Goal: Transaction & Acquisition: Book appointment/travel/reservation

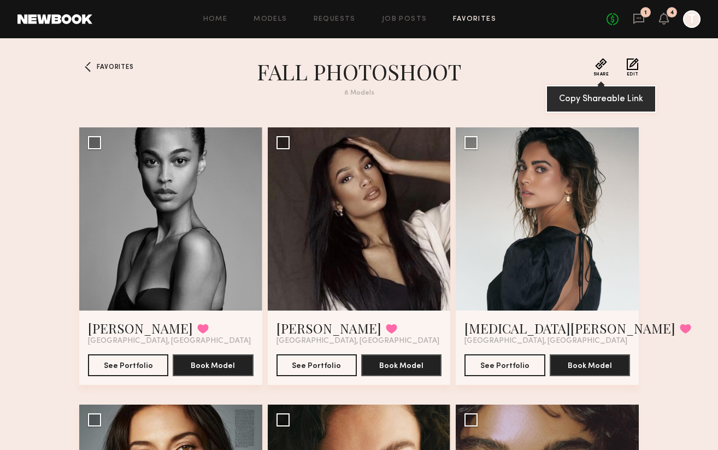
click at [599, 67] on button "Share" at bounding box center [601, 67] width 16 height 19
click at [467, 18] on link "Favorites" at bounding box center [474, 19] width 43 height 7
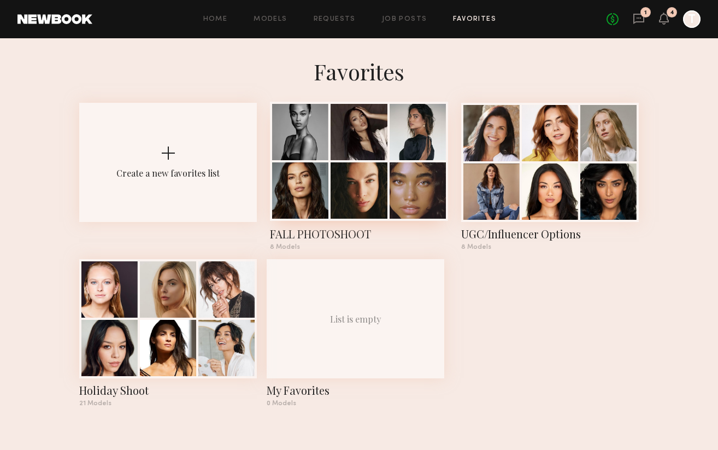
click at [305, 206] on div at bounding box center [300, 190] width 56 height 56
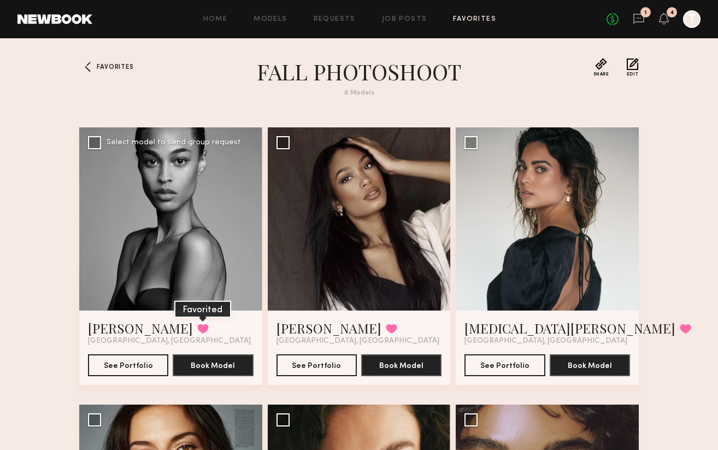
click at [197, 325] on button at bounding box center [202, 328] width 11 height 10
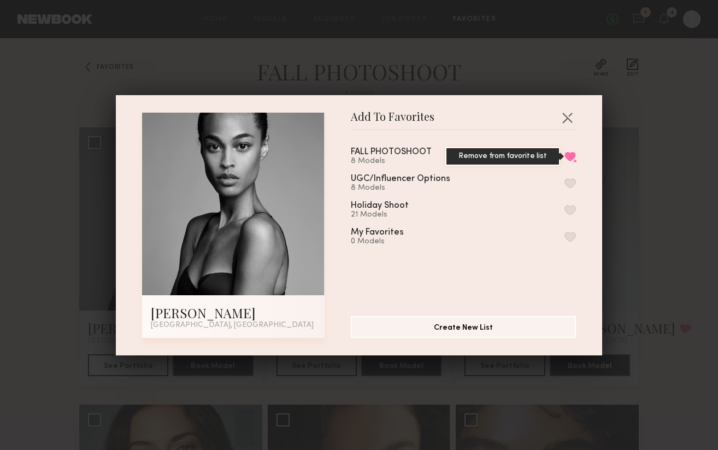
click at [570, 152] on button "Remove from favorite list" at bounding box center [569, 156] width 11 height 10
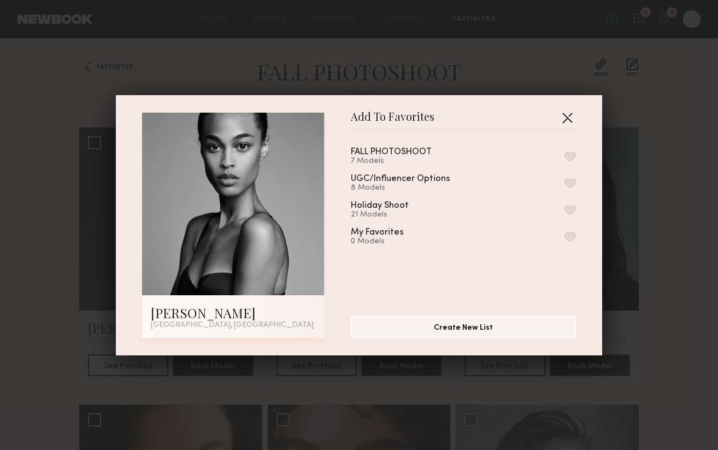
click at [566, 121] on button "button" at bounding box center [566, 117] width 17 height 17
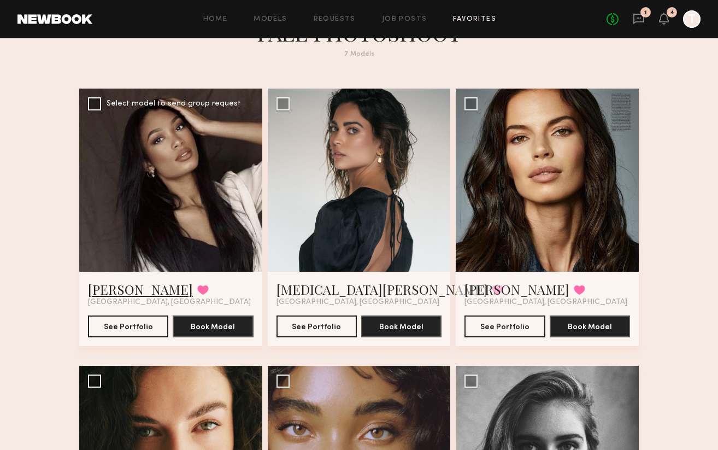
scroll to position [42, 0]
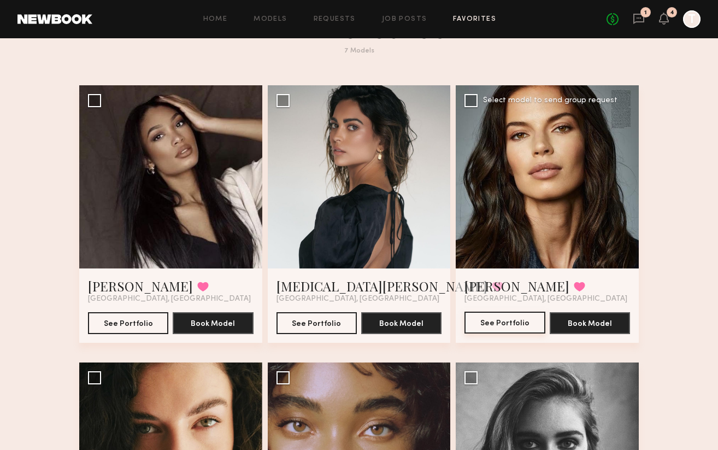
click at [524, 321] on button "See Portfolio" at bounding box center [504, 322] width 80 height 22
click at [515, 320] on button "See Portfolio" at bounding box center [504, 322] width 80 height 22
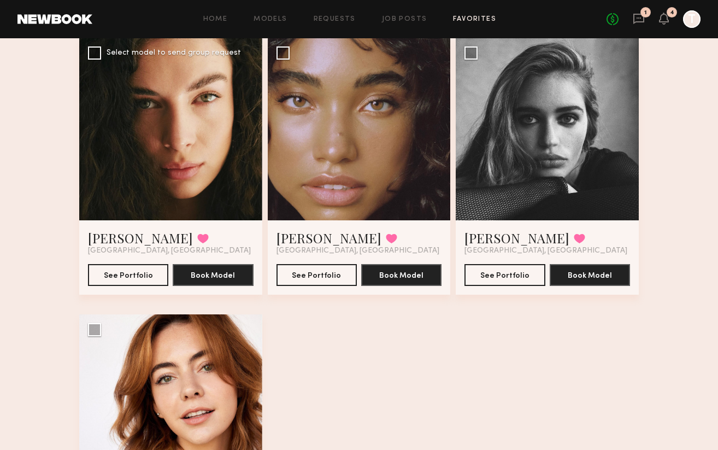
scroll to position [403, 0]
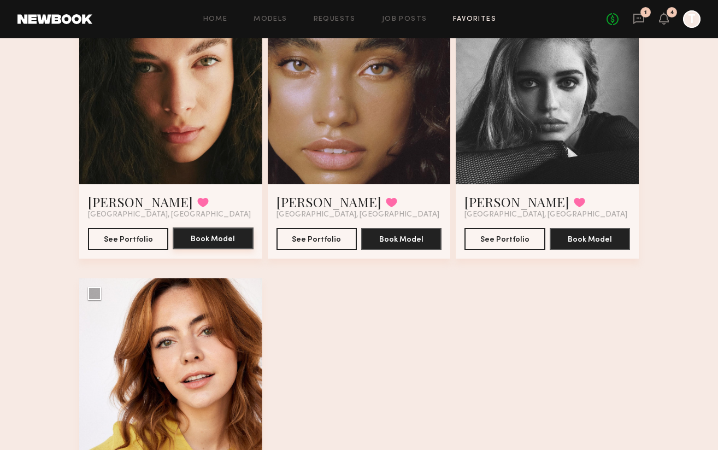
click at [216, 240] on button "Book Model" at bounding box center [213, 238] width 80 height 22
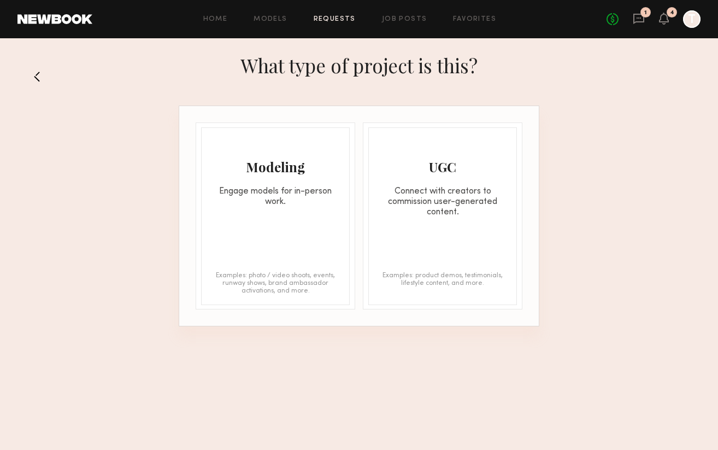
click at [36, 76] on button at bounding box center [41, 76] width 17 height 17
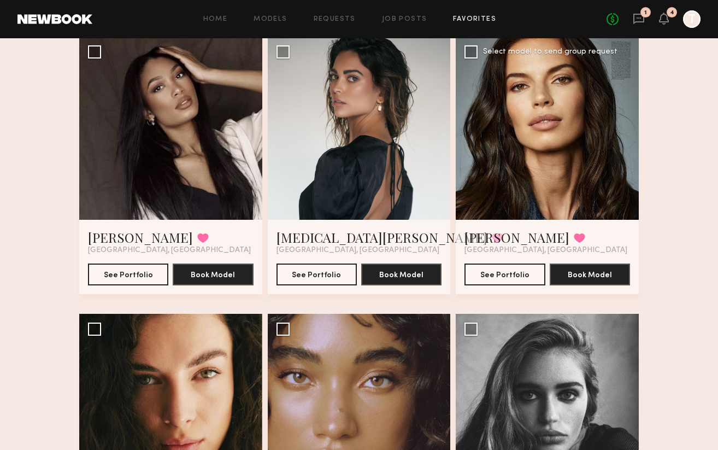
scroll to position [48, 0]
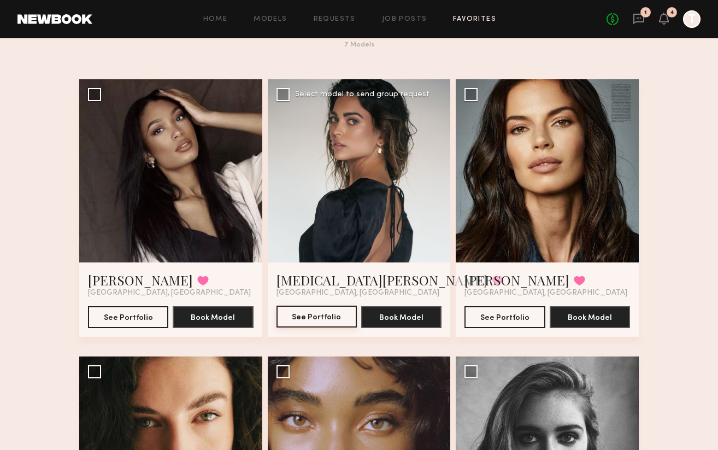
click at [335, 322] on button "See Portfolio" at bounding box center [316, 316] width 80 height 22
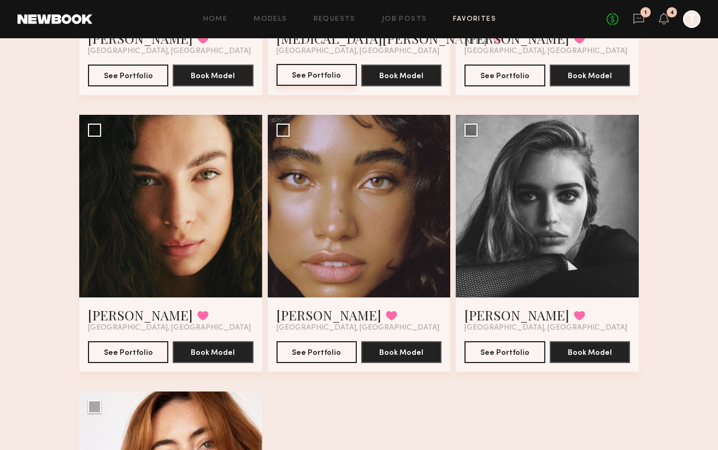
scroll to position [320, 0]
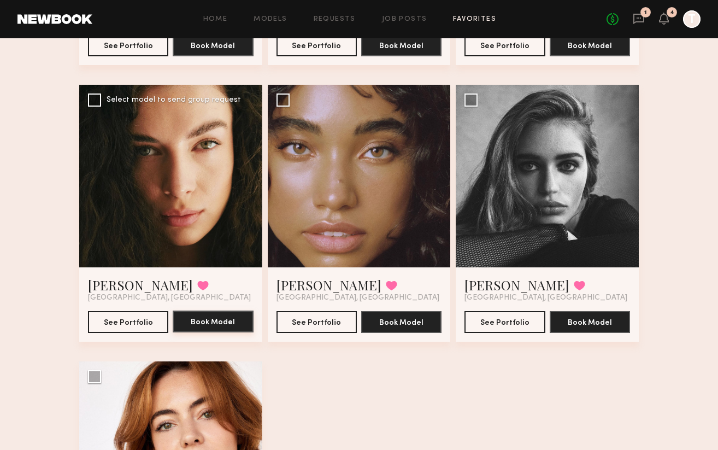
click at [203, 324] on button "Book Model" at bounding box center [213, 321] width 80 height 22
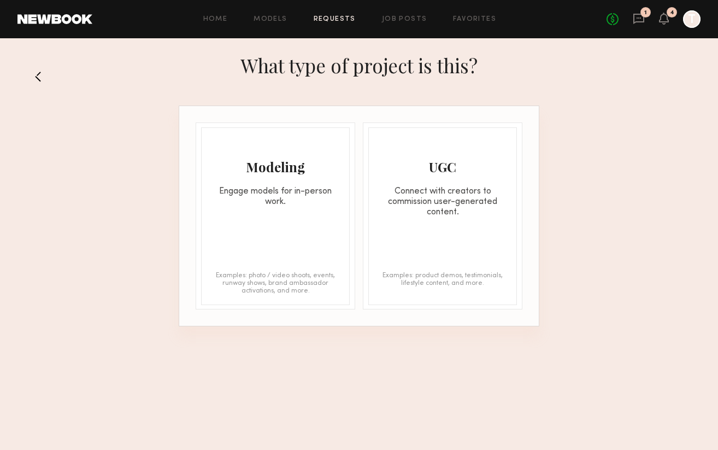
click at [313, 219] on div "Modeling Engage models for in-person work. Examples: photo / video shoots, even…" at bounding box center [275, 216] width 149 height 178
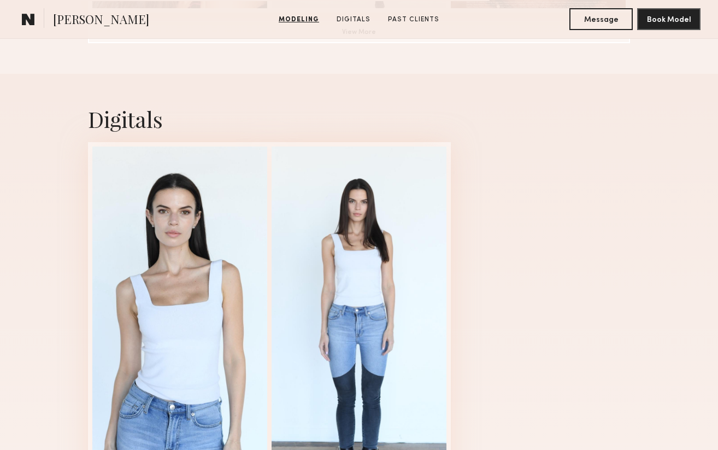
scroll to position [1065, 0]
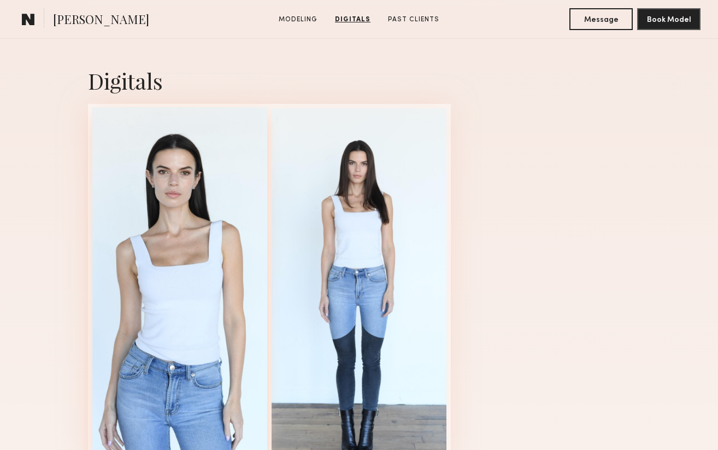
click at [181, 214] on div at bounding box center [179, 284] width 175 height 354
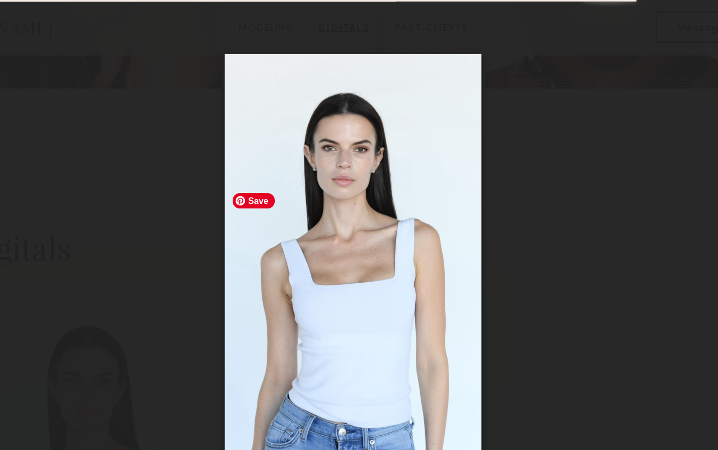
scroll to position [959, 0]
drag, startPoint x: 371, startPoint y: 234, endPoint x: 371, endPoint y: 174, distance: 60.6
click at [371, 174] on img at bounding box center [358, 215] width 179 height 357
click at [382, 155] on img at bounding box center [358, 215] width 179 height 357
click at [514, 153] on div at bounding box center [359, 215] width 718 height 397
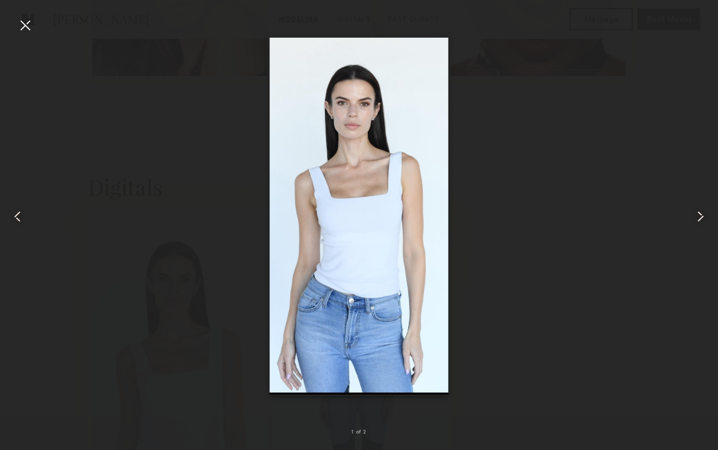
click at [26, 23] on div at bounding box center [24, 24] width 17 height 17
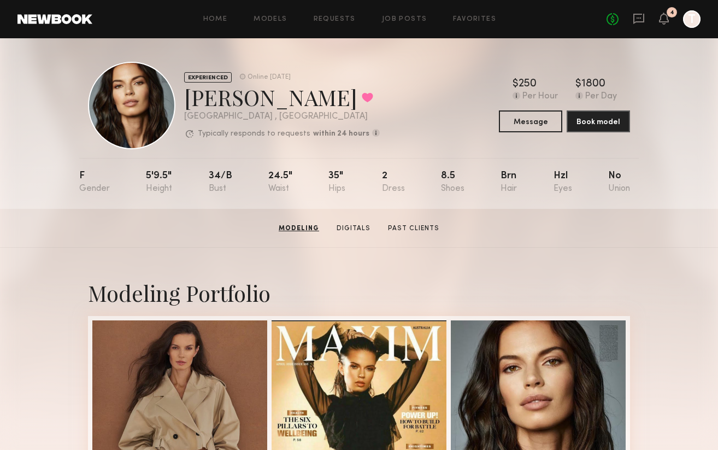
scroll to position [0, 0]
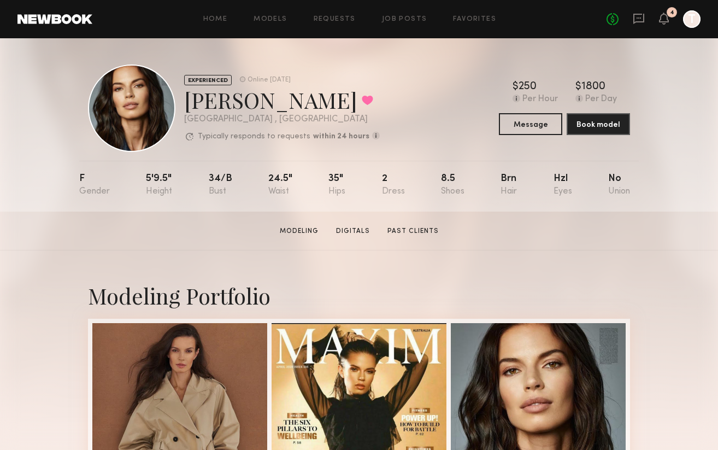
click at [245, 241] on section "Michaela V. Modeling Digitals Past Clients Message Book Model" at bounding box center [359, 230] width 718 height 39
click at [465, 15] on div "Home Models Requests Job Posts Favorites Sign Out No fees up to $5,000 4 T" at bounding box center [396, 18] width 608 height 17
click at [465, 25] on div "Home Models Requests Job Posts Favorites Sign Out No fees up to $5,000 4 T" at bounding box center [396, 18] width 608 height 17
click at [465, 21] on link "Favorites" at bounding box center [474, 19] width 43 height 7
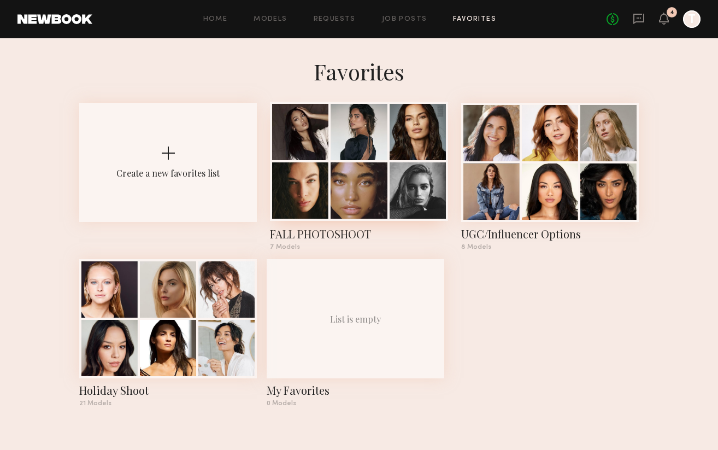
click at [350, 164] on div at bounding box center [359, 190] width 56 height 56
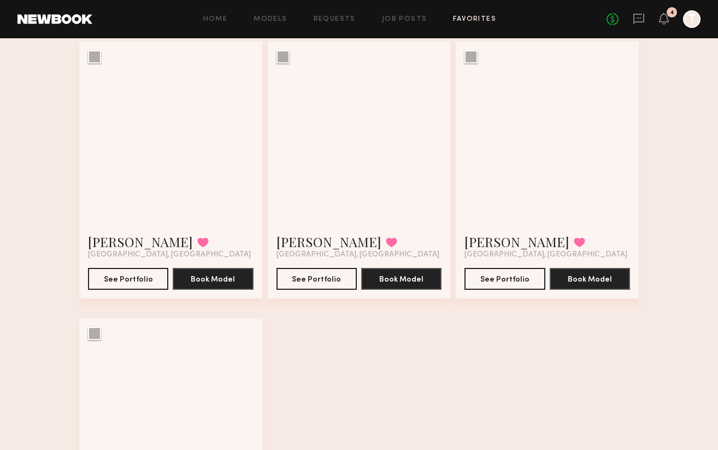
scroll to position [341, 0]
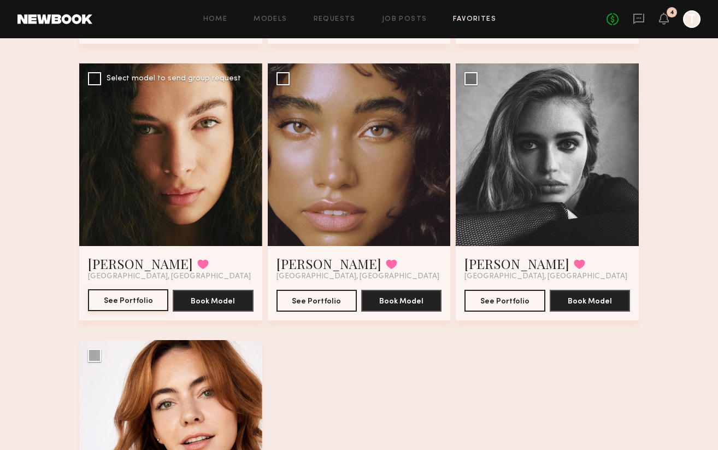
click at [142, 302] on button "See Portfolio" at bounding box center [128, 300] width 80 height 22
click at [350, 210] on div at bounding box center [359, 154] width 183 height 183
click at [335, 300] on button "See Portfolio" at bounding box center [316, 300] width 80 height 22
click at [129, 193] on div at bounding box center [170, 154] width 183 height 183
click at [132, 304] on button "See Portfolio" at bounding box center [128, 300] width 80 height 22
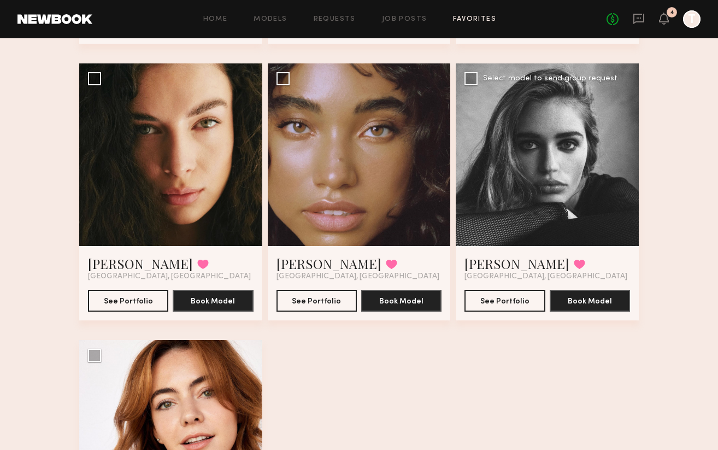
click at [568, 189] on div at bounding box center [547, 154] width 183 height 183
click at [519, 296] on button "See Portfolio" at bounding box center [504, 300] width 80 height 22
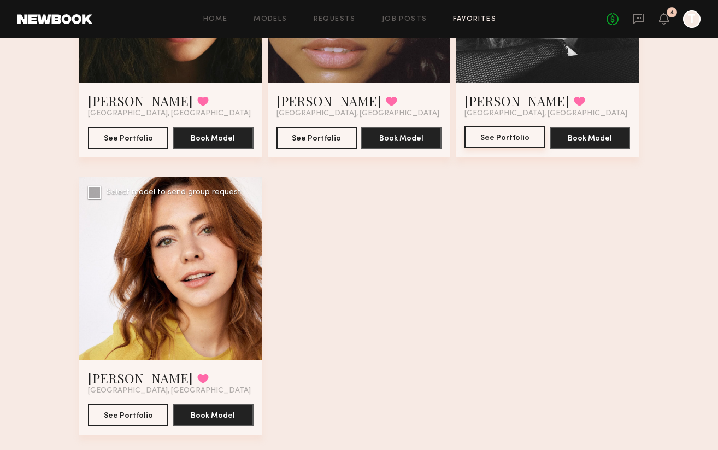
scroll to position [524, 0]
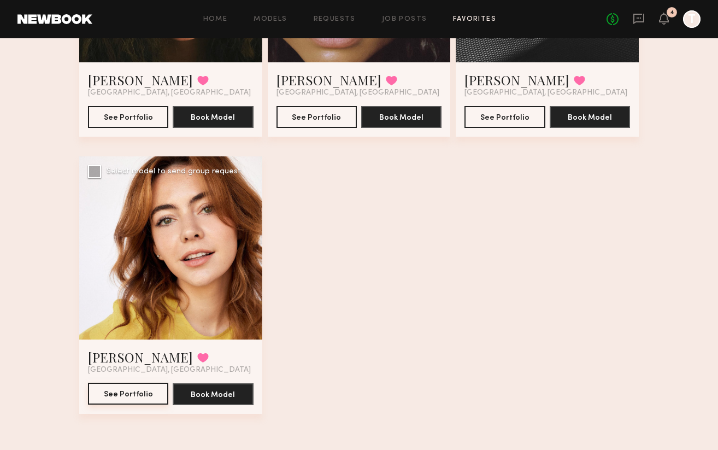
click at [147, 394] on button "See Portfolio" at bounding box center [128, 393] width 80 height 22
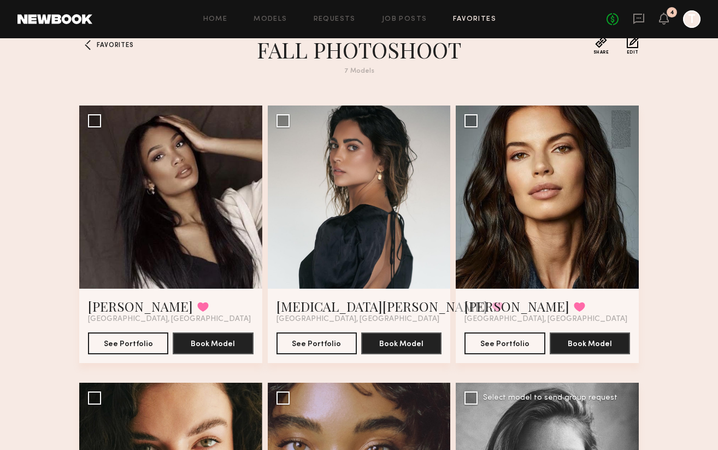
scroll to position [0, 0]
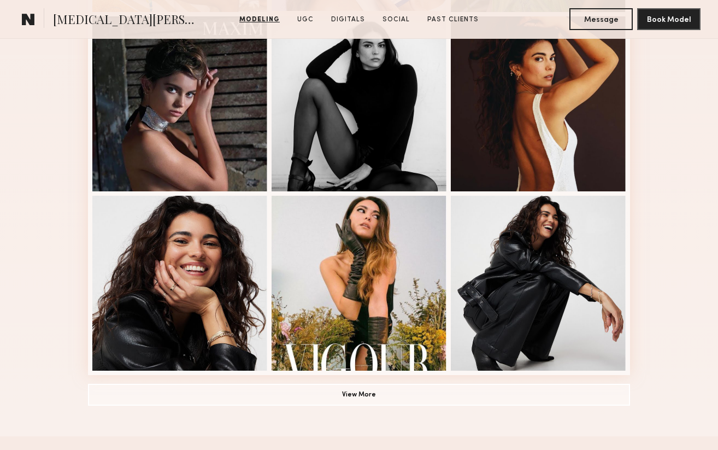
scroll to position [699, 0]
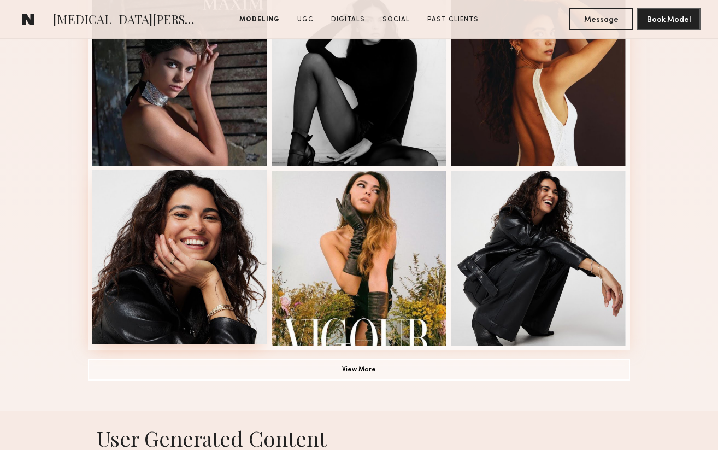
click at [178, 243] on div at bounding box center [179, 256] width 175 height 175
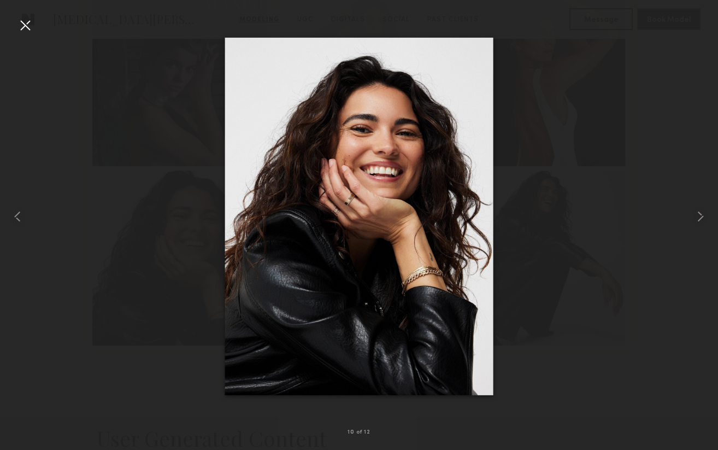
click at [28, 26] on div at bounding box center [24, 24] width 17 height 17
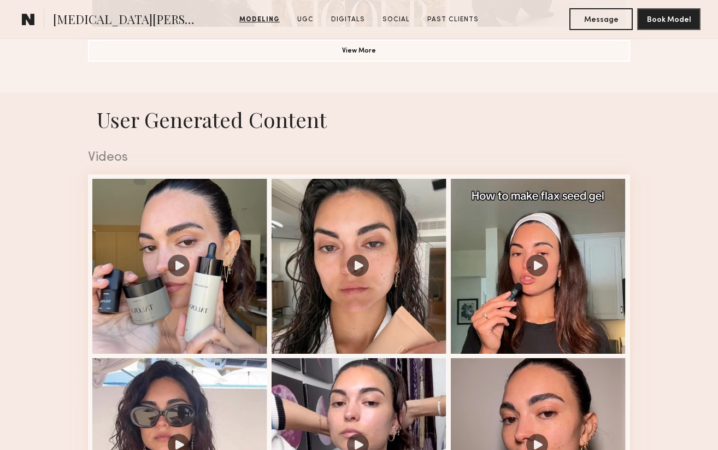
scroll to position [1055, 0]
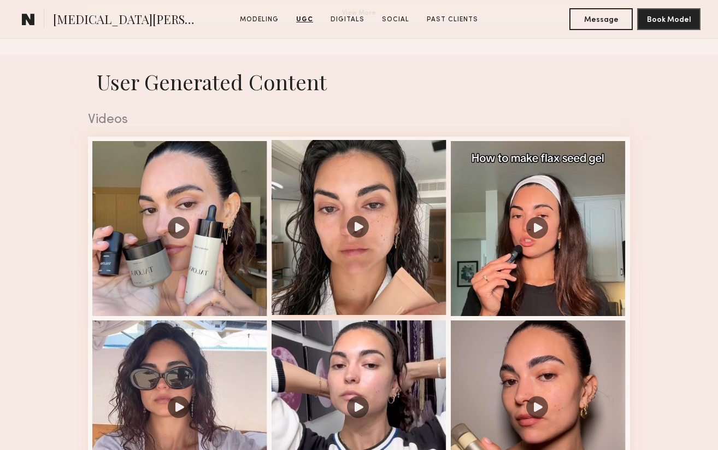
click at [356, 225] on div at bounding box center [359, 227] width 175 height 175
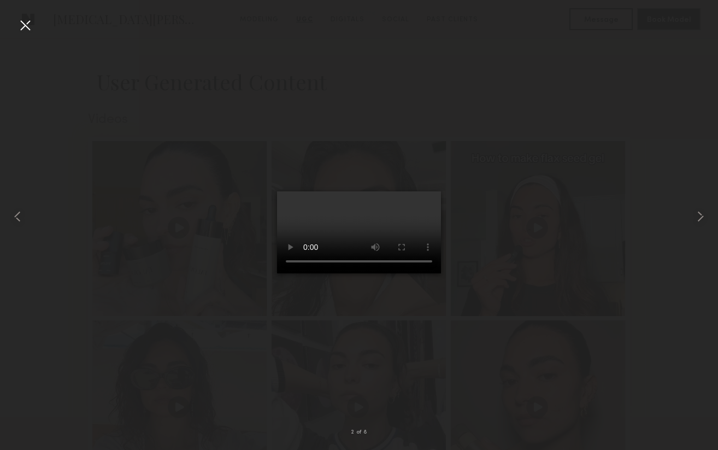
click at [24, 28] on div at bounding box center [24, 24] width 17 height 17
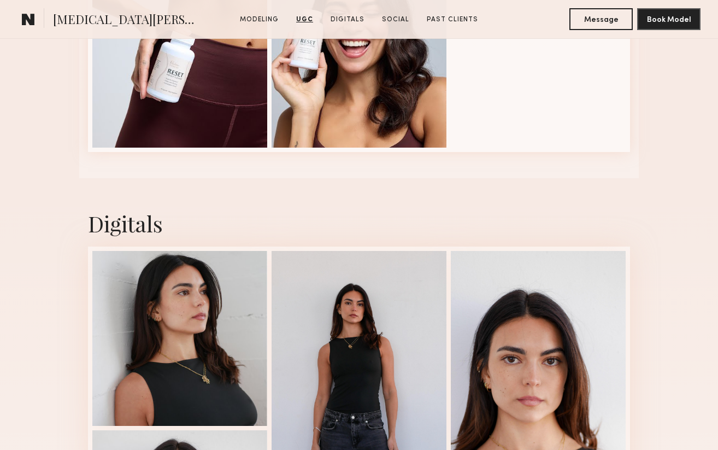
scroll to position [1974, 0]
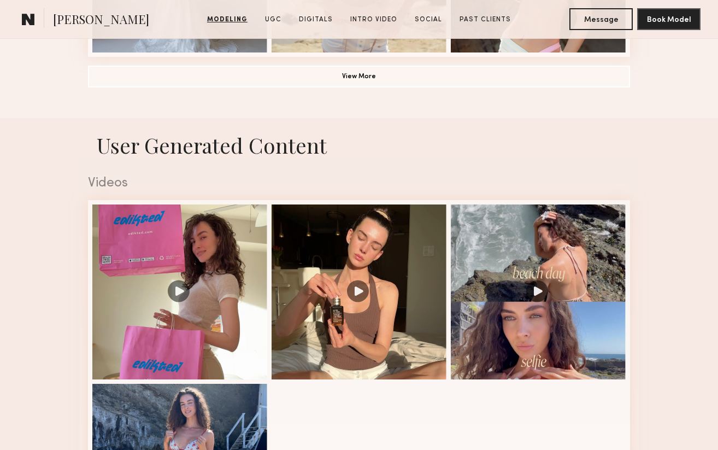
scroll to position [1027, 0]
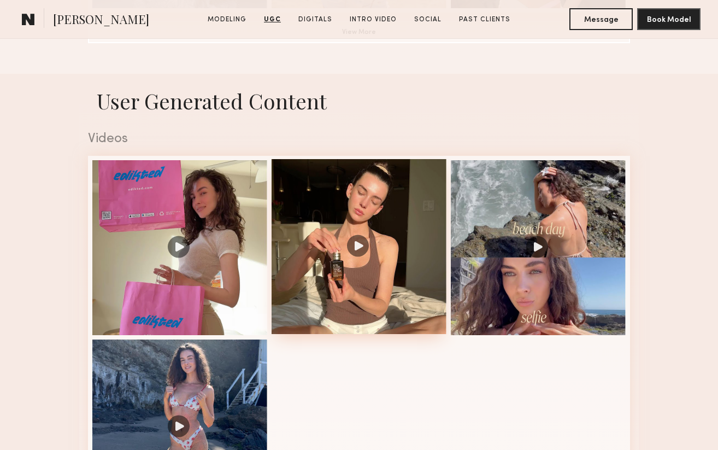
click at [363, 252] on div at bounding box center [359, 246] width 175 height 175
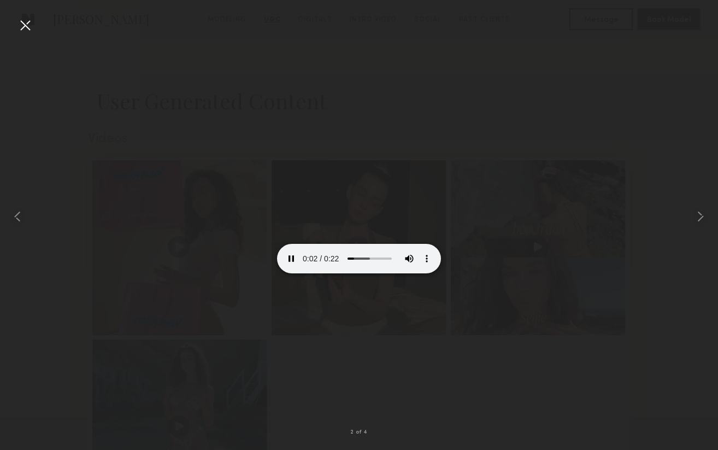
click at [33, 19] on div at bounding box center [24, 24] width 17 height 17
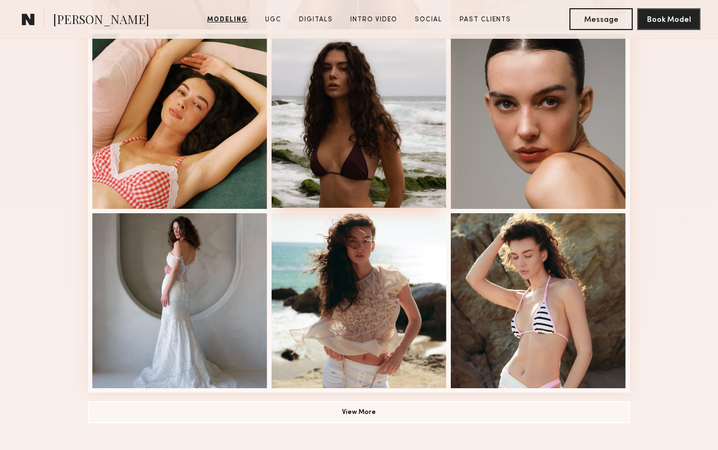
scroll to position [663, 0]
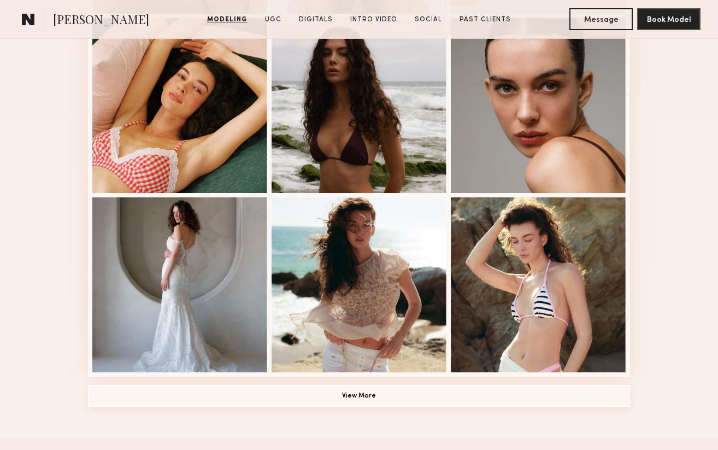
click at [367, 394] on button "View More" at bounding box center [359, 396] width 542 height 22
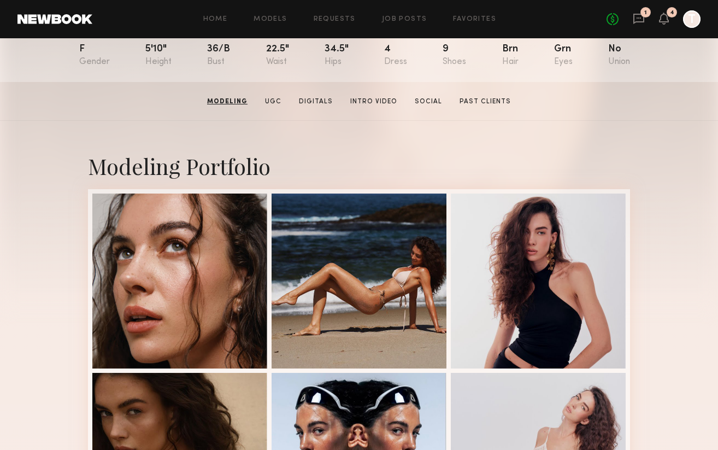
scroll to position [87, 0]
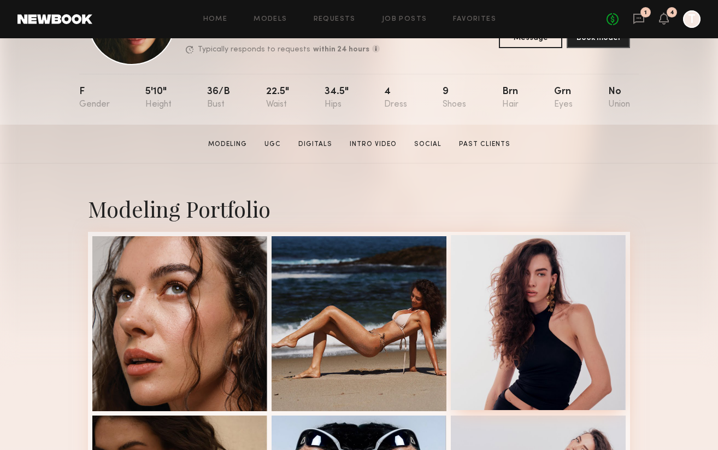
click at [527, 312] on div at bounding box center [538, 322] width 175 height 175
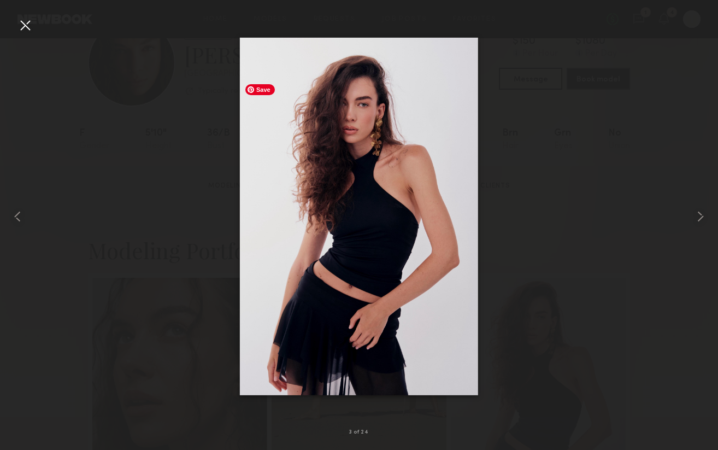
scroll to position [0, 0]
click at [22, 26] on div at bounding box center [24, 24] width 17 height 17
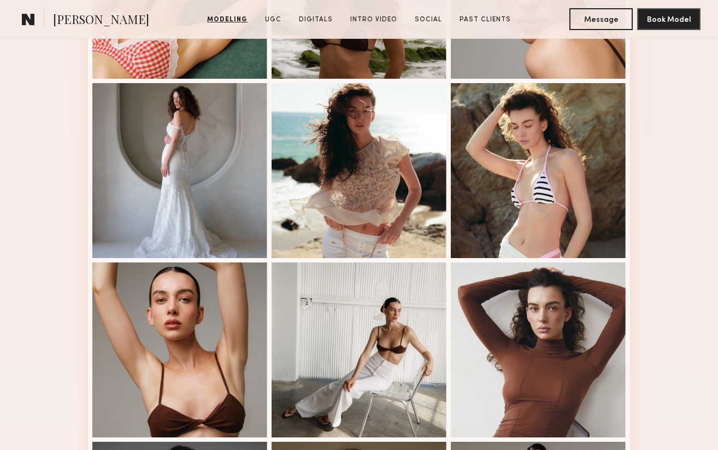
scroll to position [794, 0]
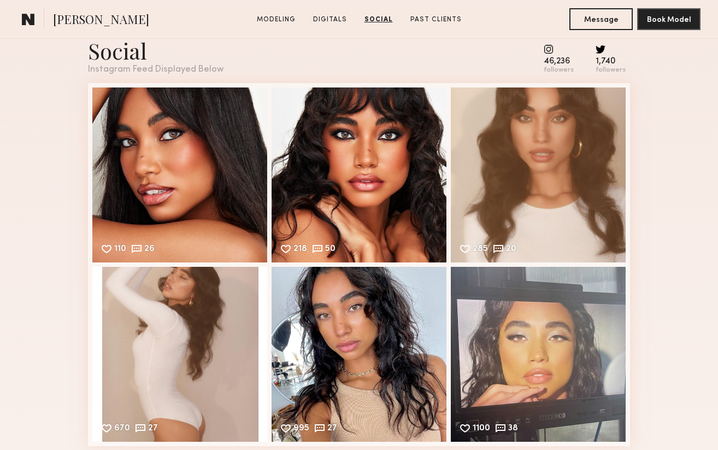
scroll to position [1502, 0]
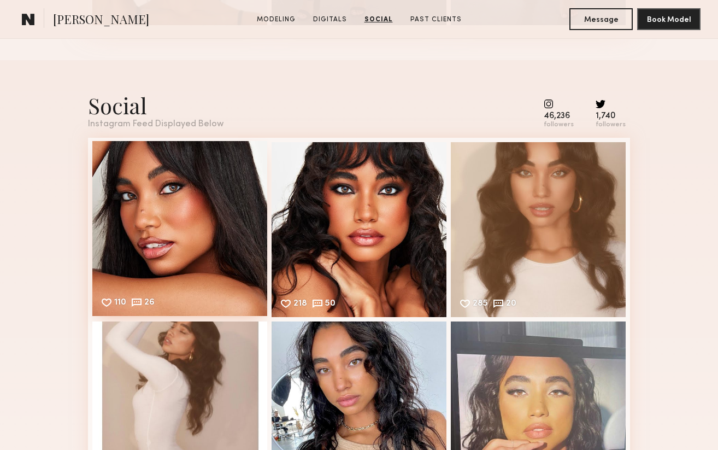
click at [129, 230] on div "110 26 Likes & comments displayed to show model’s engagement" at bounding box center [179, 228] width 175 height 175
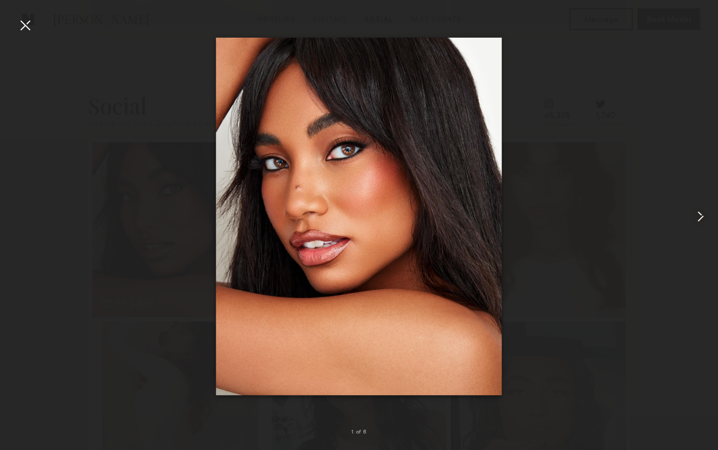
click at [698, 221] on common-icon at bounding box center [700, 216] width 17 height 17
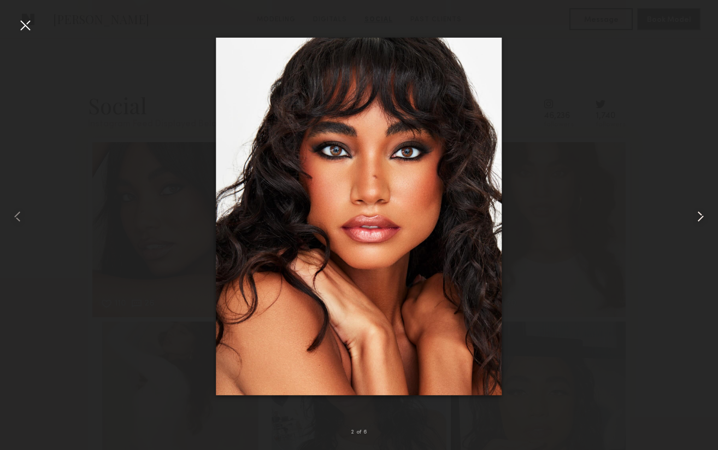
click at [698, 221] on common-icon at bounding box center [700, 216] width 17 height 17
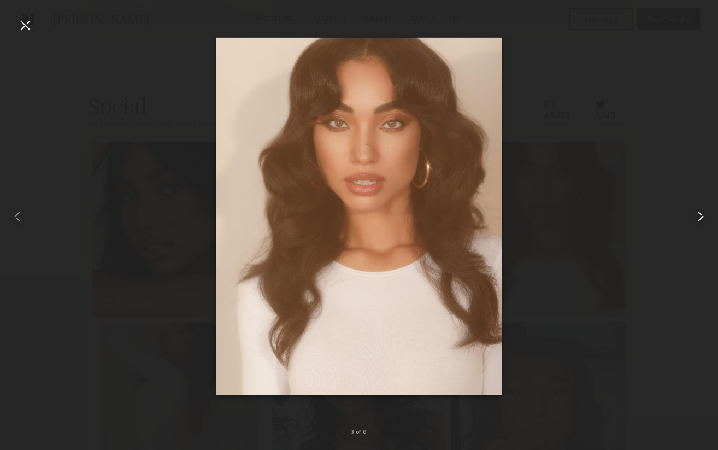
click at [698, 221] on common-icon at bounding box center [700, 216] width 17 height 17
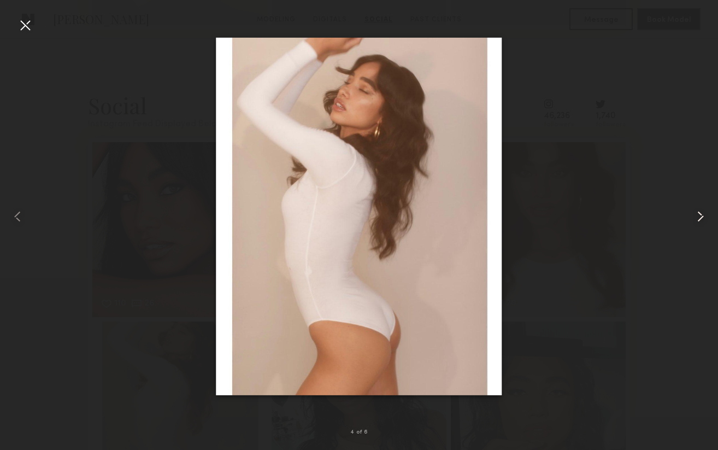
click at [698, 221] on common-icon at bounding box center [700, 216] width 17 height 17
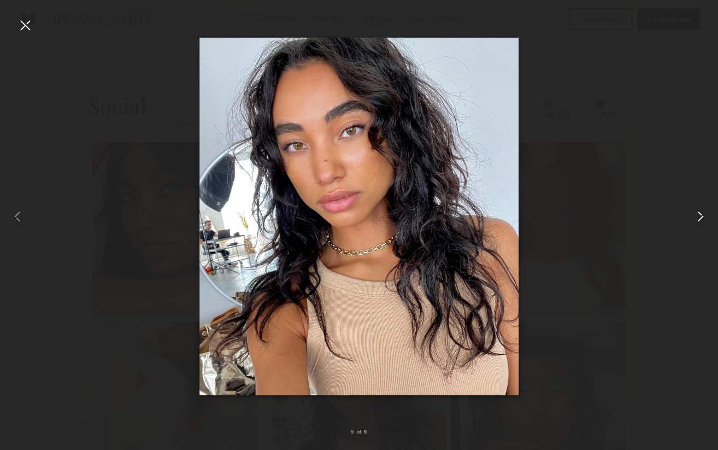
click at [698, 221] on common-icon at bounding box center [700, 216] width 17 height 17
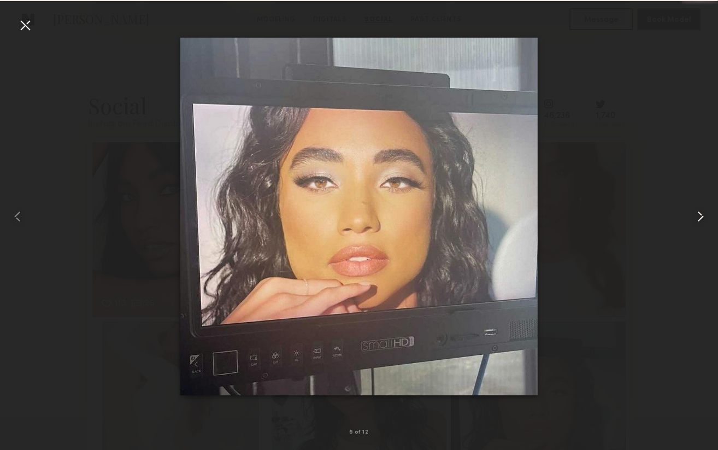
click at [698, 221] on common-icon at bounding box center [700, 216] width 17 height 17
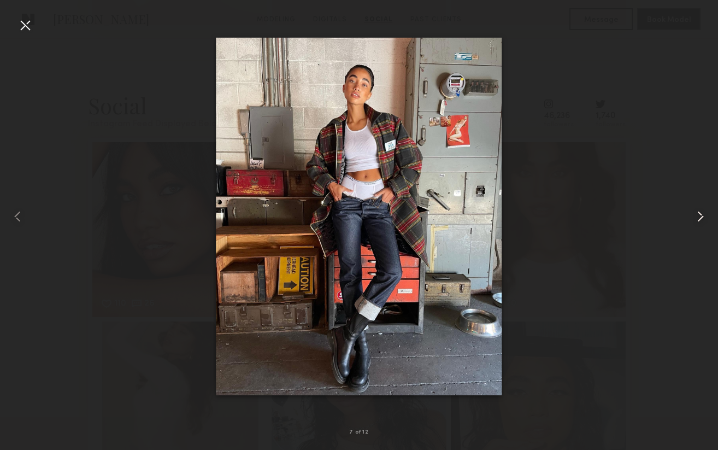
click at [698, 221] on common-icon at bounding box center [700, 216] width 17 height 17
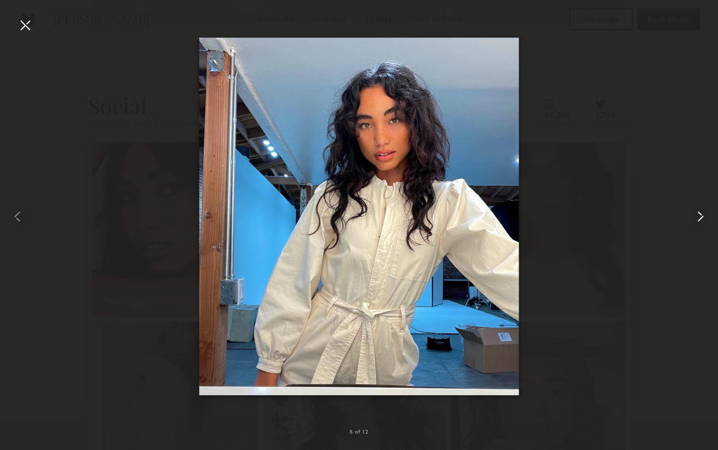
click at [698, 221] on common-icon at bounding box center [700, 216] width 17 height 17
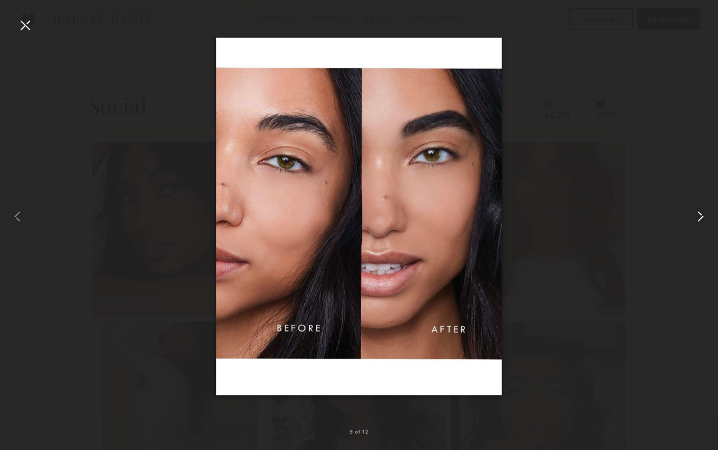
click at [698, 221] on common-icon at bounding box center [700, 216] width 17 height 17
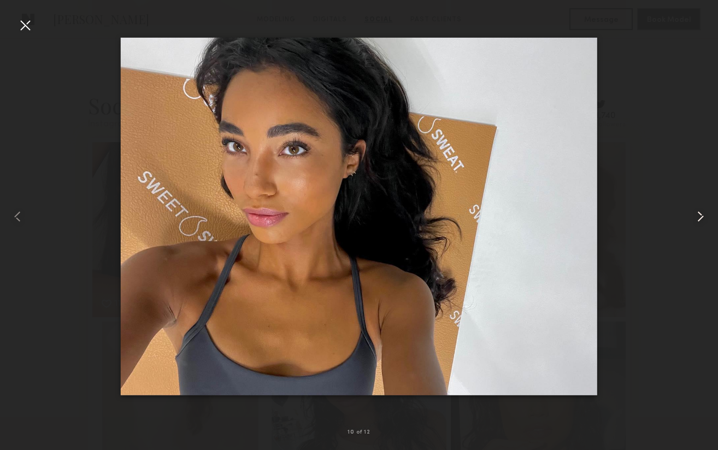
click at [698, 221] on common-icon at bounding box center [700, 216] width 17 height 17
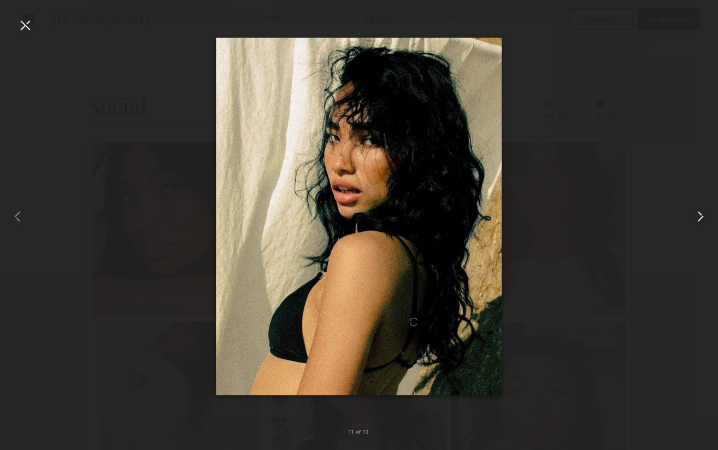
click at [698, 221] on common-icon at bounding box center [700, 216] width 17 height 17
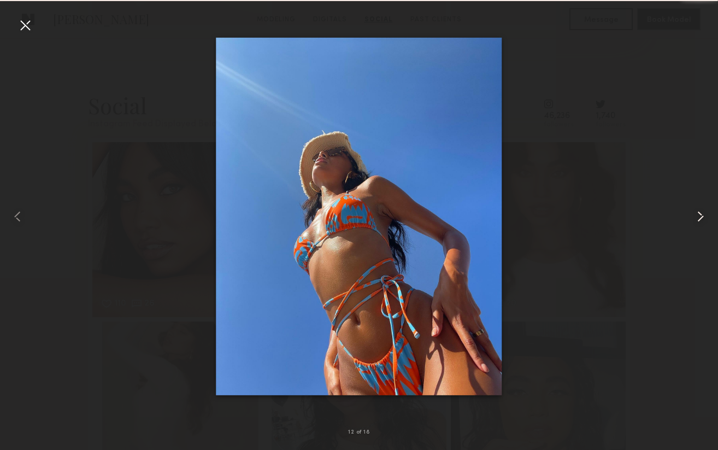
click at [698, 221] on common-icon at bounding box center [700, 216] width 17 height 17
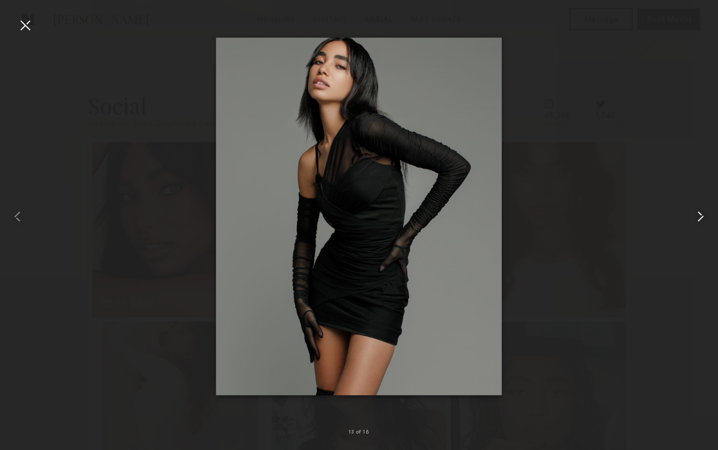
click at [698, 221] on common-icon at bounding box center [700, 216] width 17 height 17
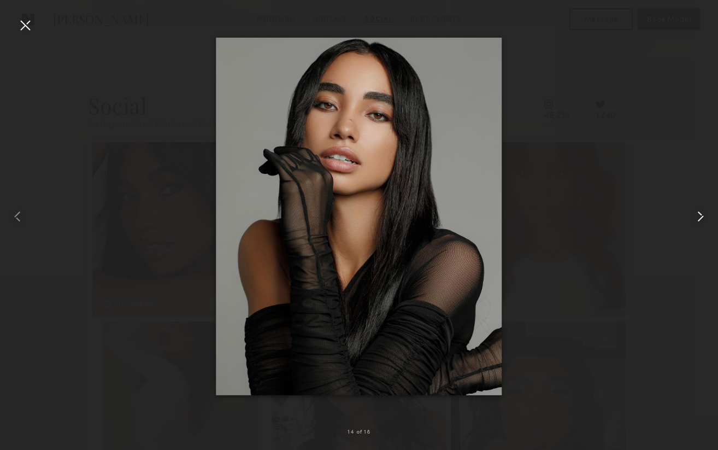
click at [698, 221] on common-icon at bounding box center [700, 216] width 17 height 17
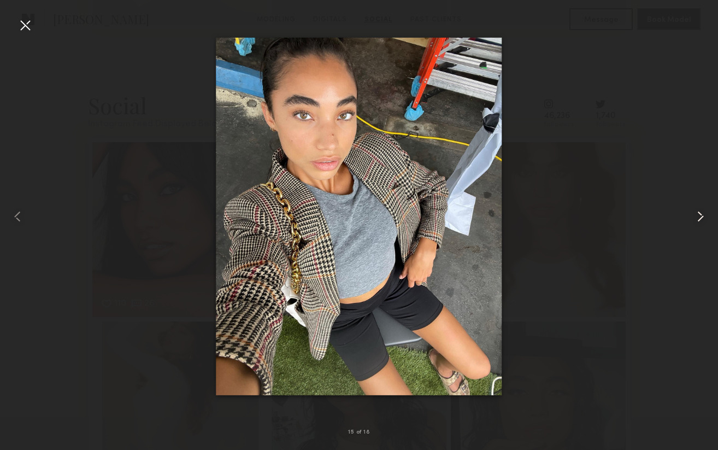
click at [698, 221] on common-icon at bounding box center [700, 216] width 17 height 17
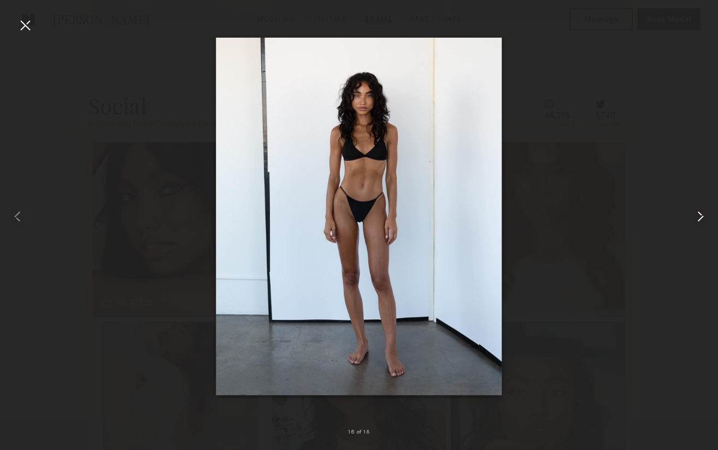
click at [698, 221] on common-icon at bounding box center [700, 216] width 17 height 17
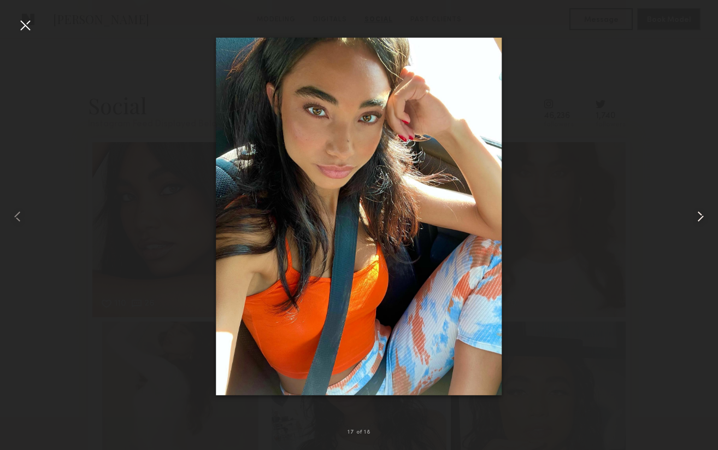
click at [698, 221] on common-icon at bounding box center [700, 216] width 17 height 17
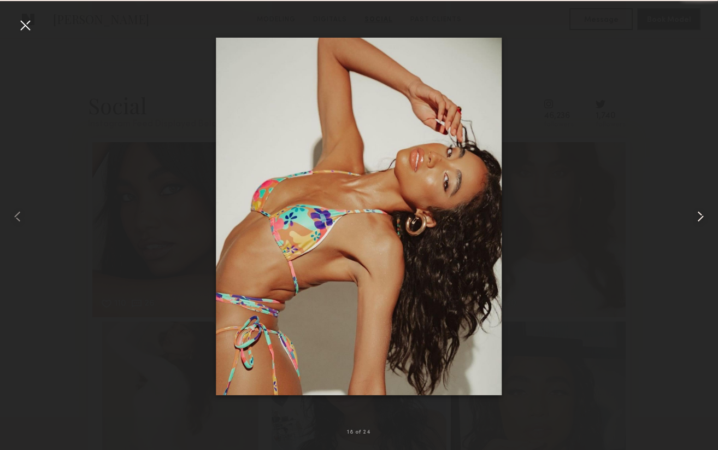
click at [698, 221] on common-icon at bounding box center [700, 216] width 17 height 17
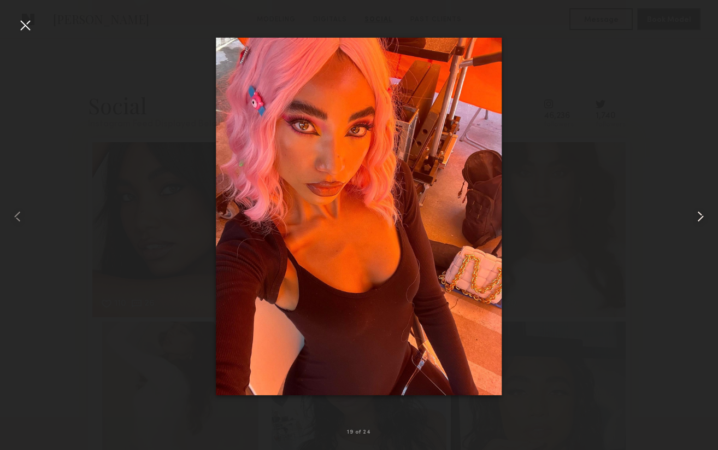
click at [698, 221] on common-icon at bounding box center [700, 216] width 17 height 17
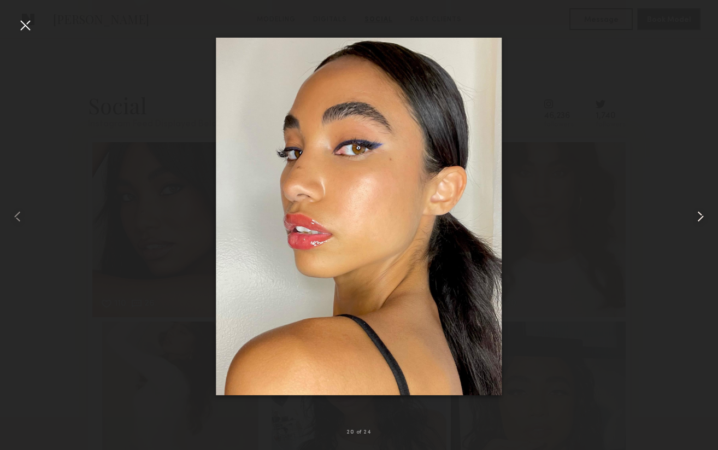
click at [698, 221] on common-icon at bounding box center [700, 216] width 17 height 17
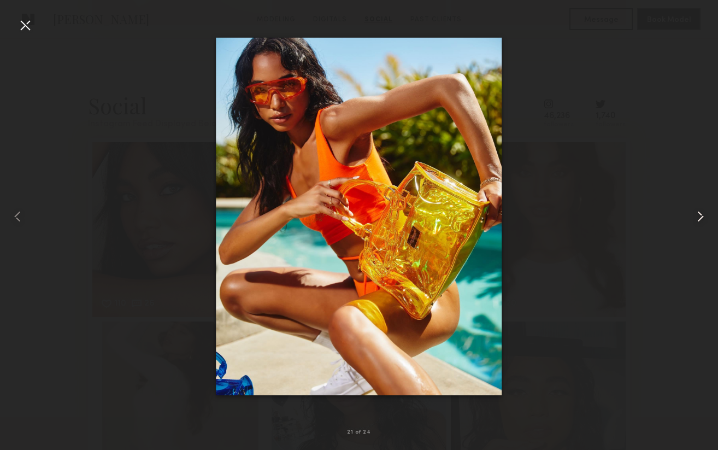
click at [698, 221] on common-icon at bounding box center [700, 216] width 17 height 17
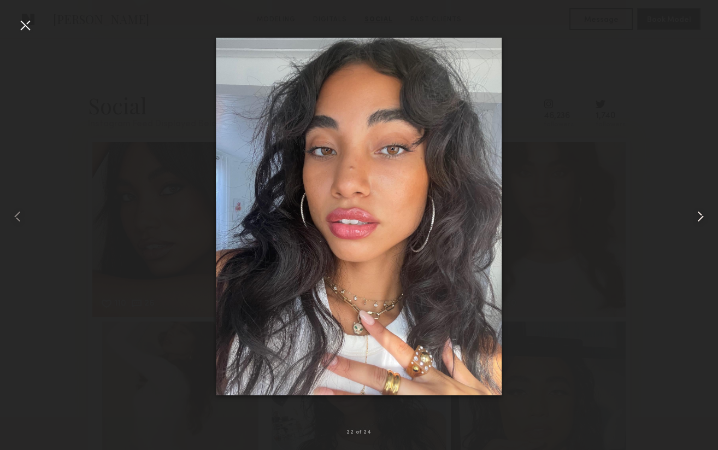
click at [698, 221] on common-icon at bounding box center [700, 216] width 17 height 17
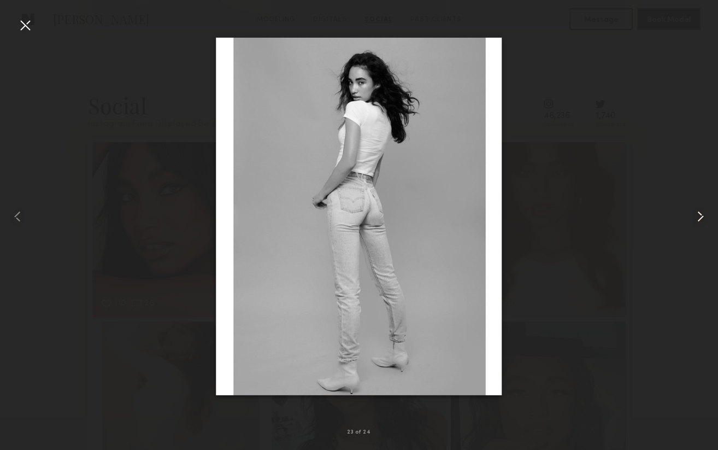
click at [698, 221] on common-icon at bounding box center [700, 216] width 17 height 17
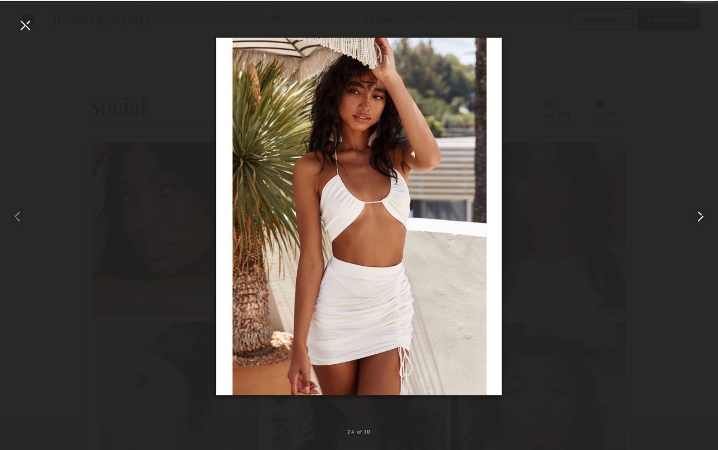
click at [698, 221] on common-icon at bounding box center [700, 216] width 17 height 17
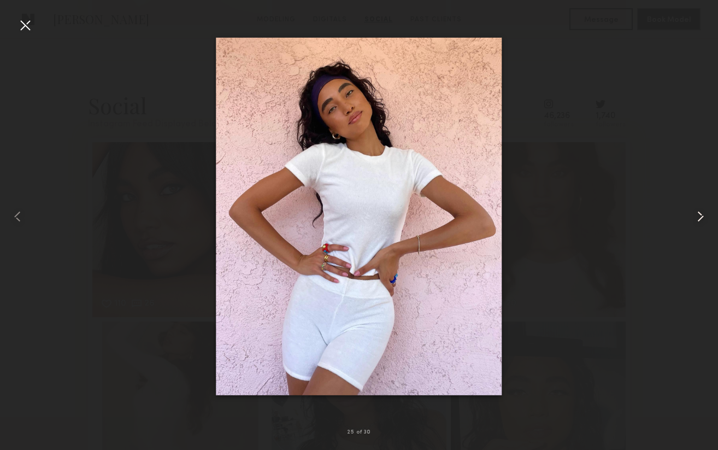
click at [698, 221] on common-icon at bounding box center [700, 216] width 17 height 17
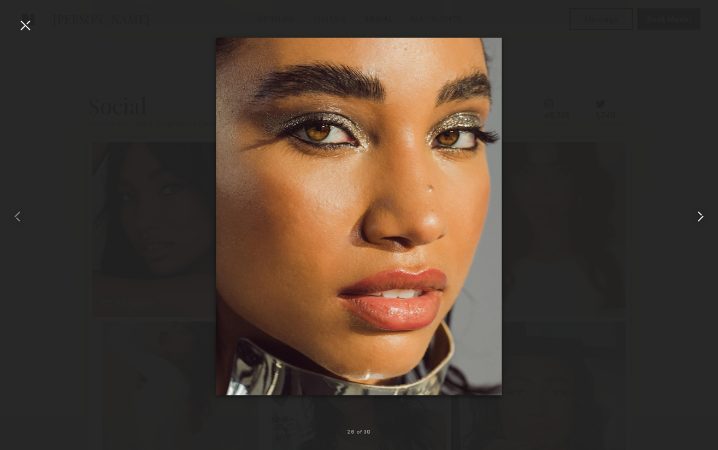
click at [698, 221] on common-icon at bounding box center [700, 216] width 17 height 17
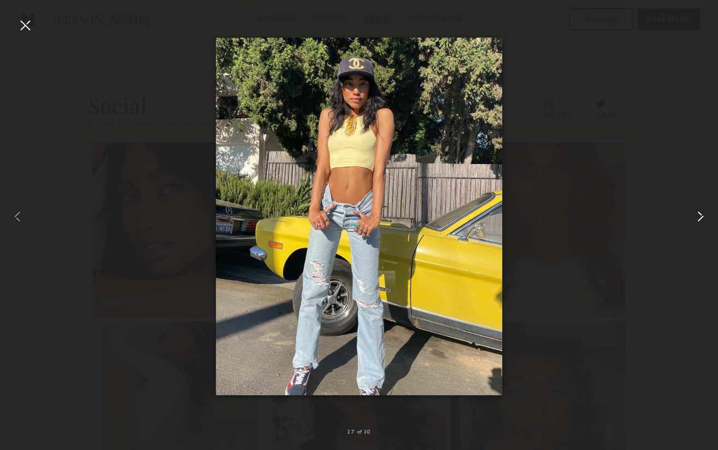
click at [698, 221] on common-icon at bounding box center [700, 216] width 17 height 17
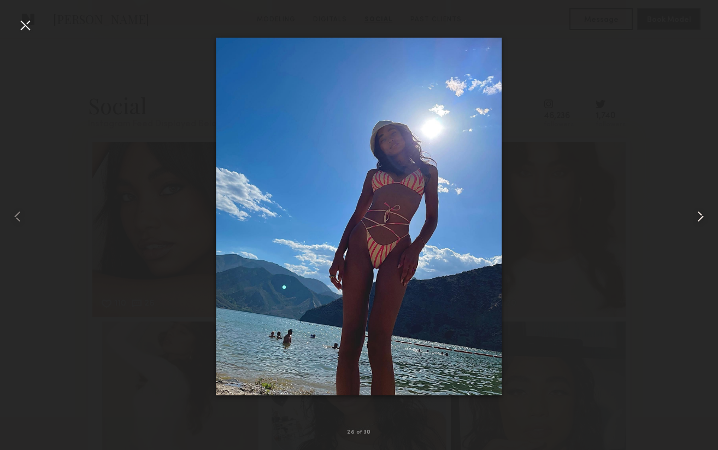
click at [698, 221] on common-icon at bounding box center [700, 216] width 17 height 17
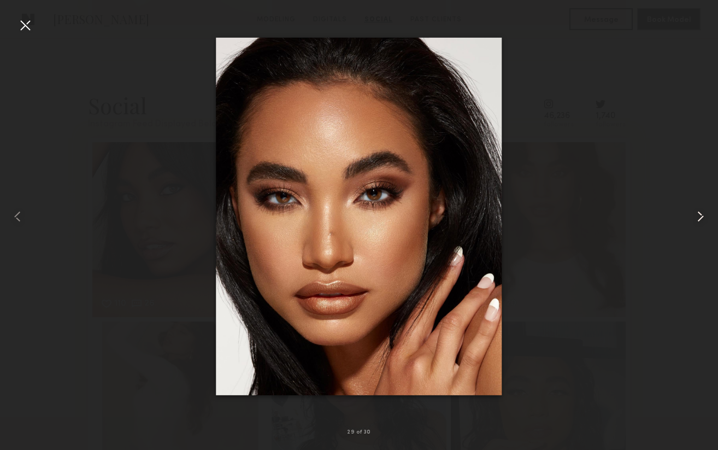
click at [698, 221] on common-icon at bounding box center [700, 216] width 17 height 17
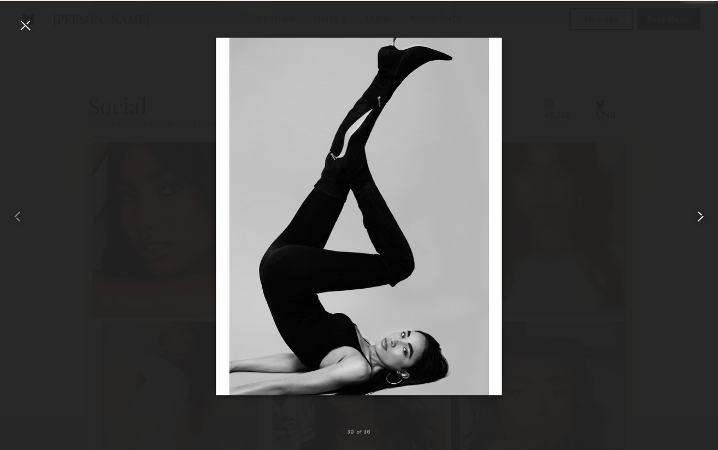
click at [698, 221] on common-icon at bounding box center [700, 216] width 17 height 17
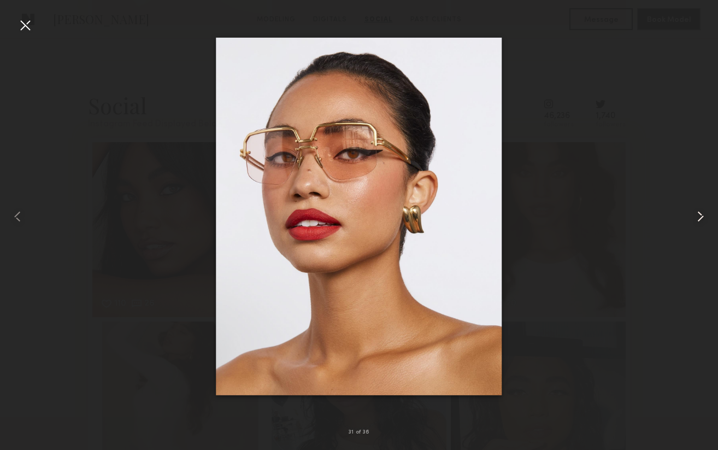
click at [698, 221] on common-icon at bounding box center [700, 216] width 17 height 17
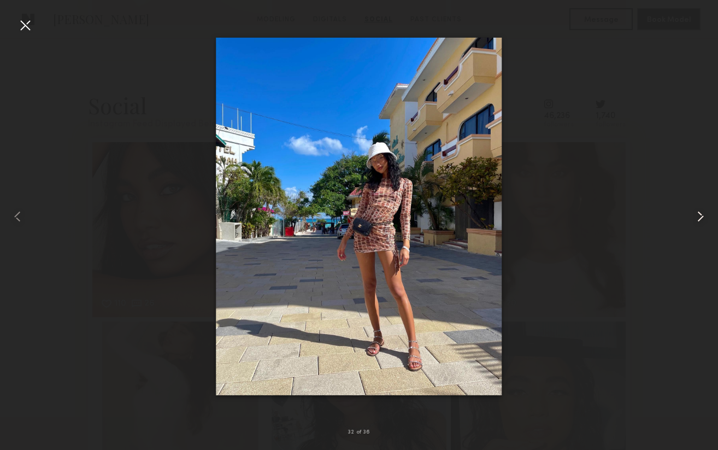
click at [698, 221] on common-icon at bounding box center [700, 216] width 17 height 17
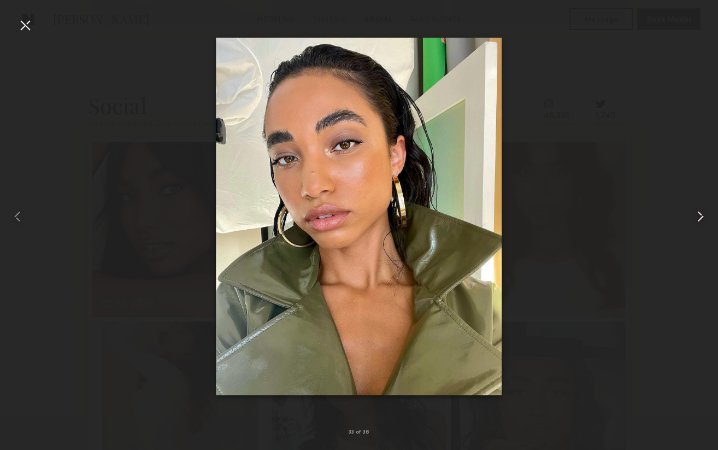
click at [698, 221] on common-icon at bounding box center [700, 216] width 17 height 17
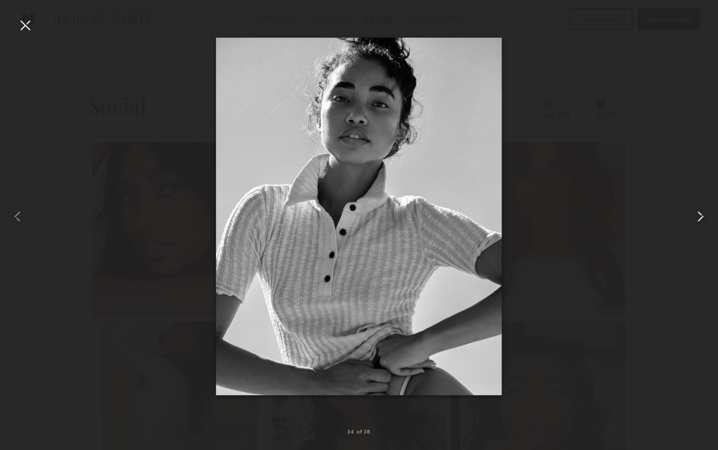
click at [698, 221] on common-icon at bounding box center [700, 216] width 17 height 17
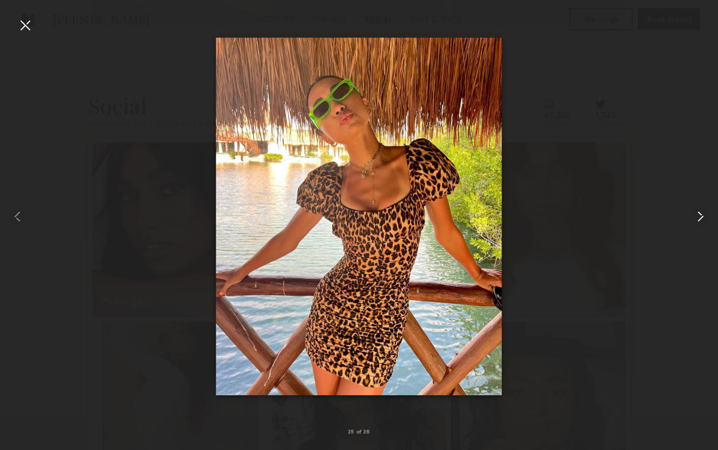
click at [698, 221] on common-icon at bounding box center [700, 216] width 17 height 17
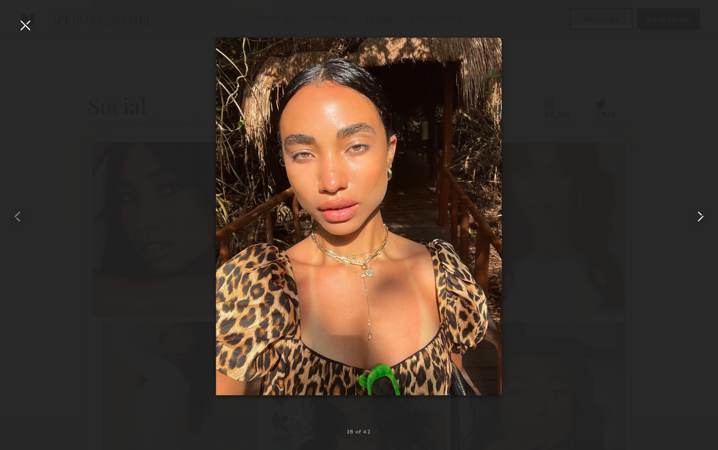
click at [698, 221] on common-icon at bounding box center [700, 216] width 17 height 17
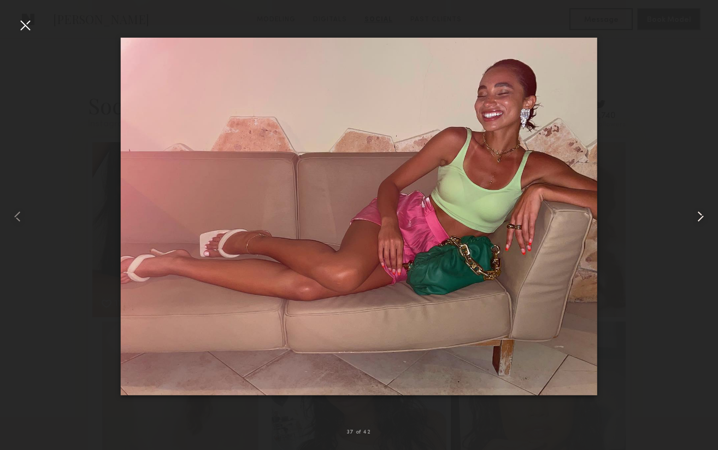
click at [698, 221] on common-icon at bounding box center [700, 216] width 17 height 17
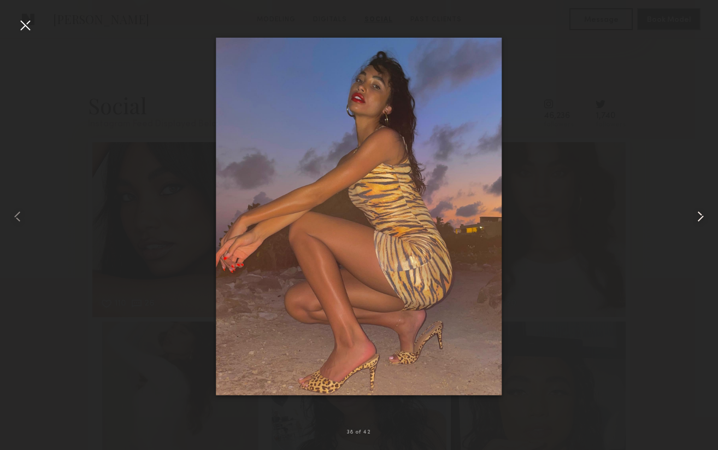
click at [698, 221] on common-icon at bounding box center [700, 216] width 17 height 17
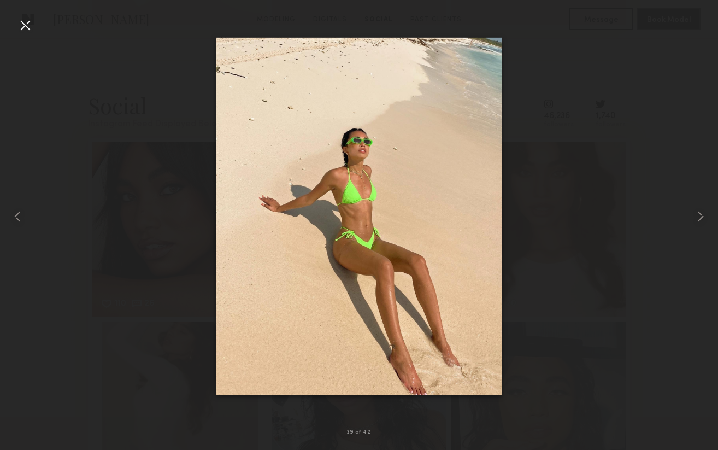
click at [31, 26] on div at bounding box center [24, 24] width 17 height 17
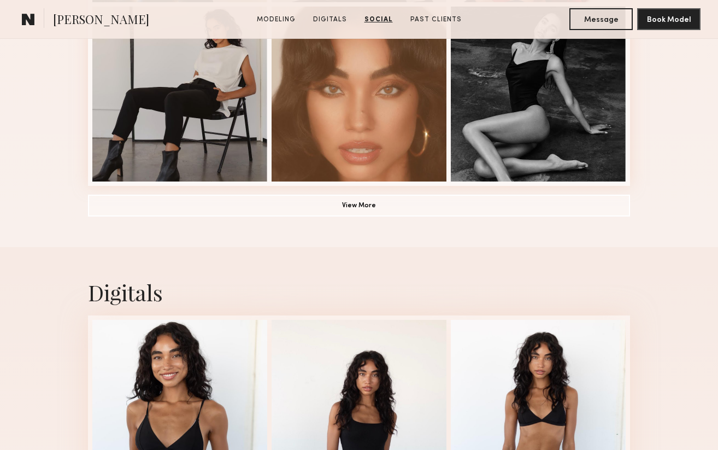
scroll to position [0, 0]
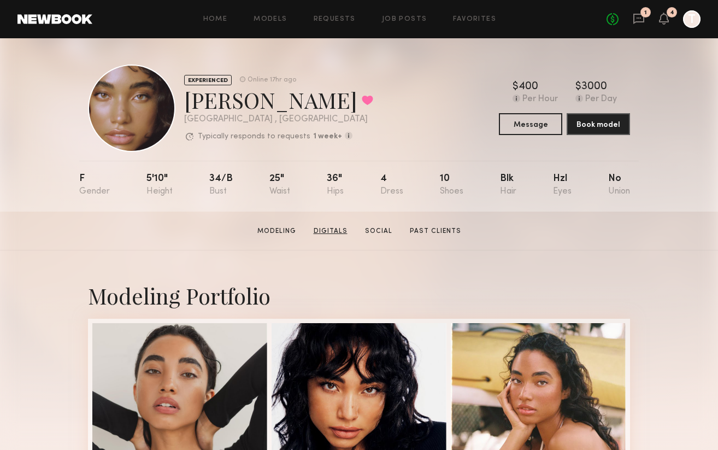
click at [319, 235] on link "Digitals" at bounding box center [330, 231] width 43 height 10
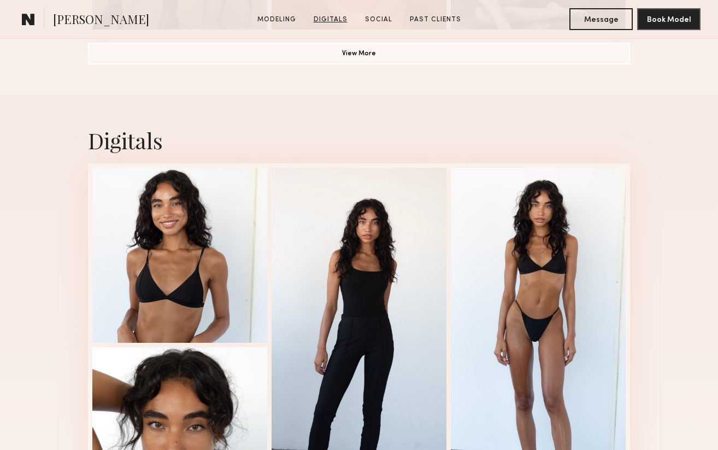
scroll to position [1035, 0]
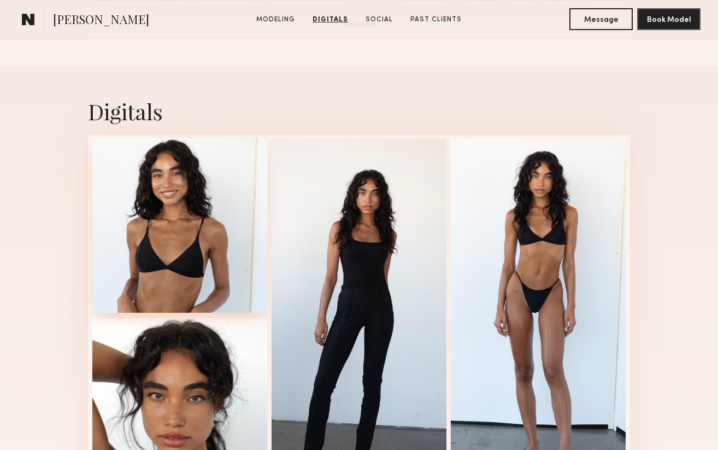
click at [185, 228] on div at bounding box center [179, 225] width 175 height 175
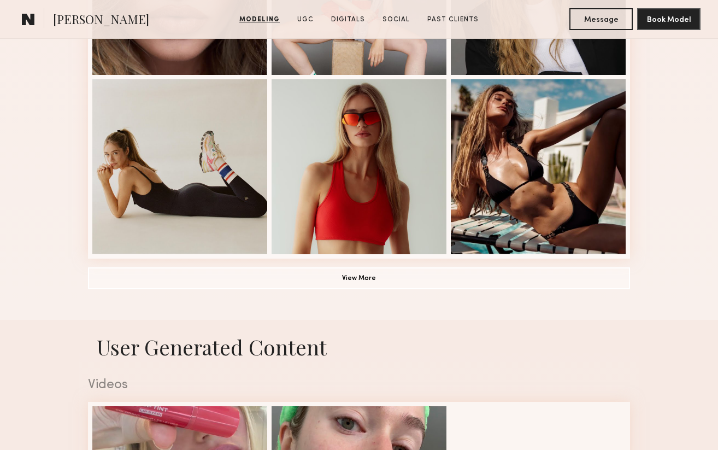
scroll to position [789, 0]
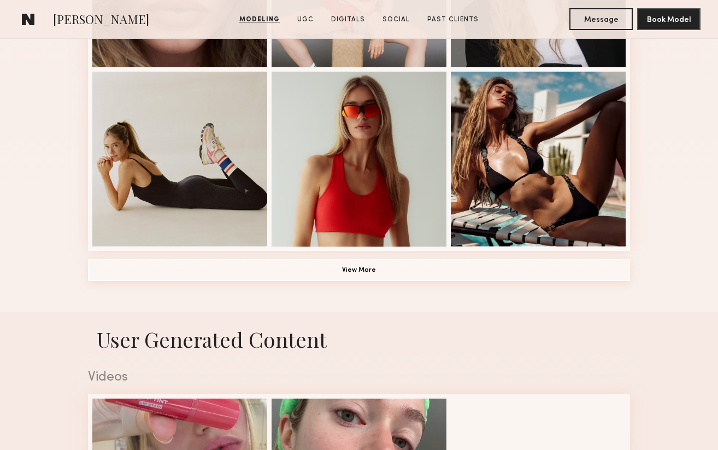
click at [381, 274] on button "View More" at bounding box center [359, 270] width 542 height 22
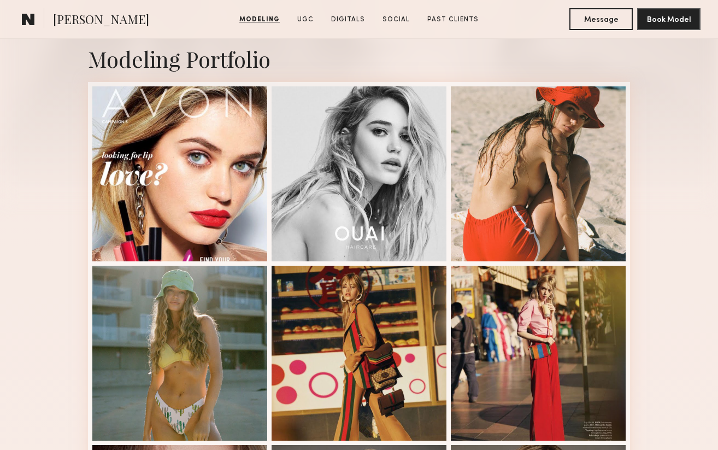
scroll to position [201, 0]
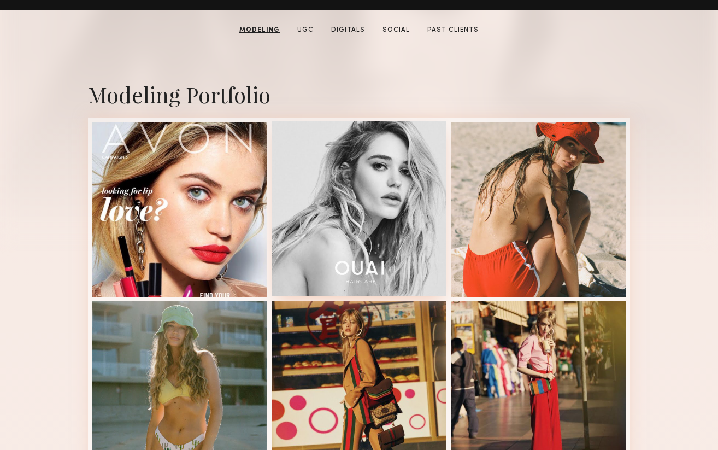
click at [384, 276] on div at bounding box center [359, 208] width 175 height 175
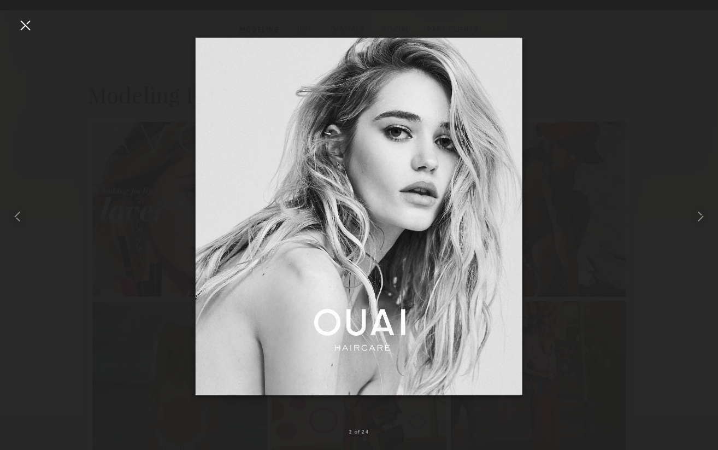
click at [25, 26] on div at bounding box center [24, 24] width 17 height 17
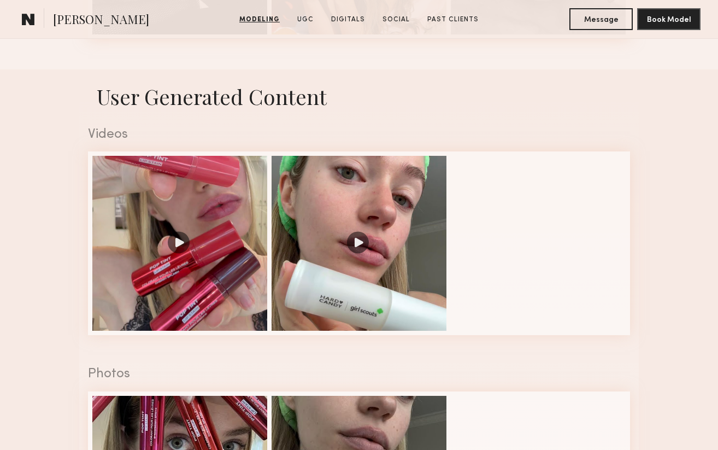
scroll to position [1884, 0]
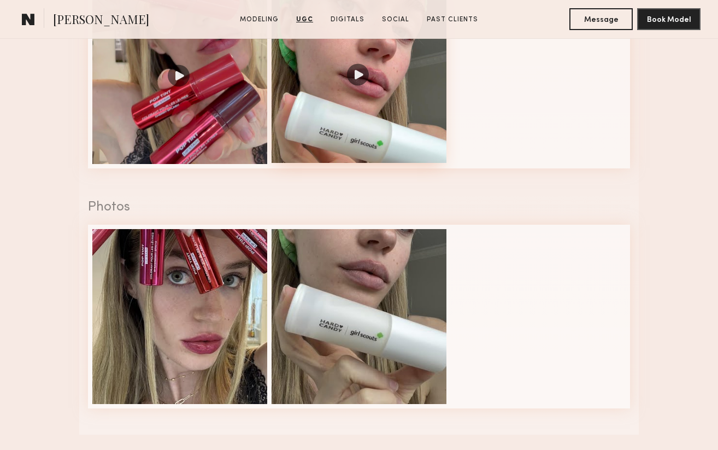
click at [359, 80] on div at bounding box center [359, 75] width 175 height 175
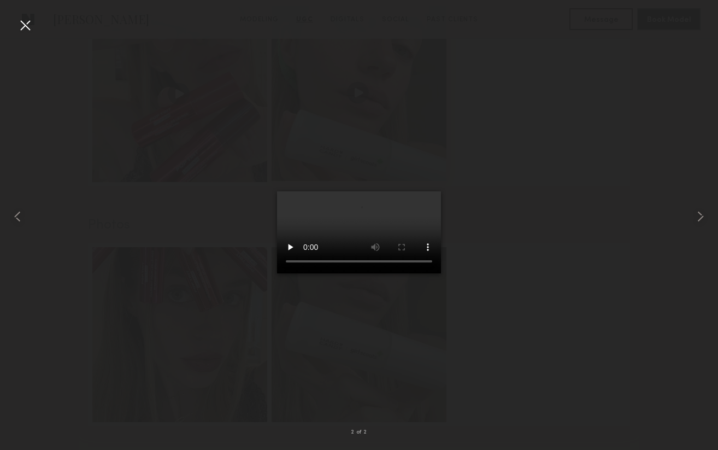
scroll to position [1854, 0]
click at [24, 28] on div at bounding box center [24, 24] width 17 height 17
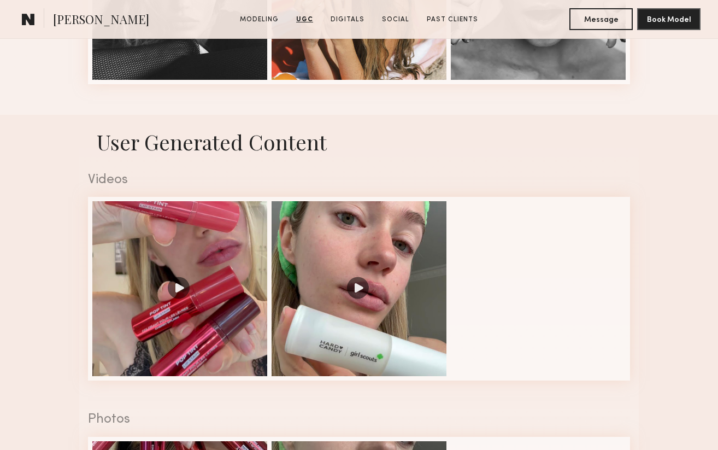
scroll to position [1569, 0]
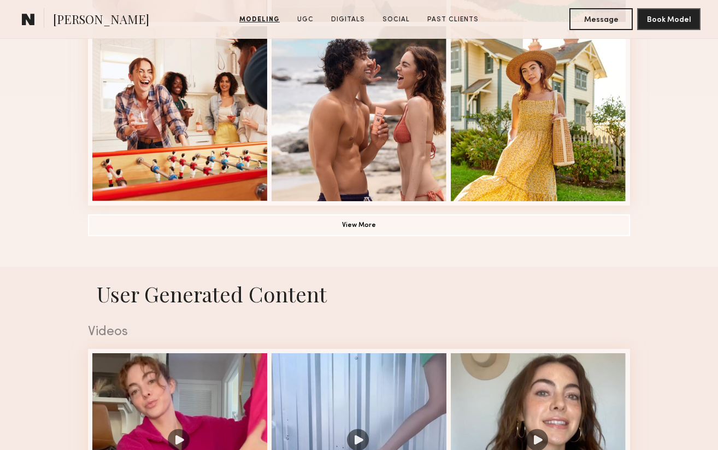
scroll to position [897, 0]
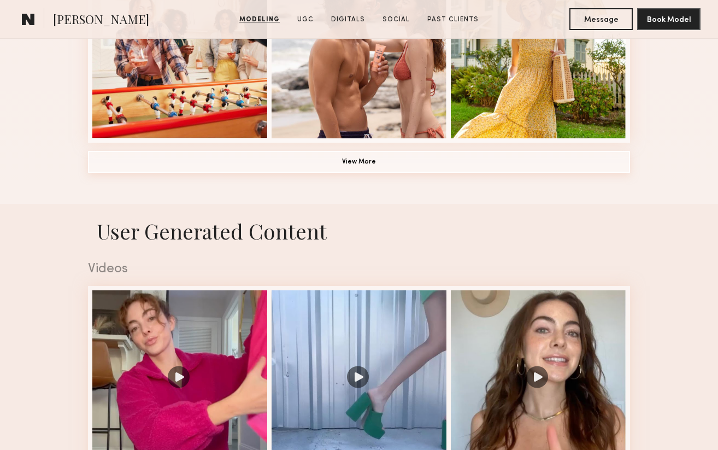
click at [326, 155] on button "View More" at bounding box center [359, 162] width 542 height 22
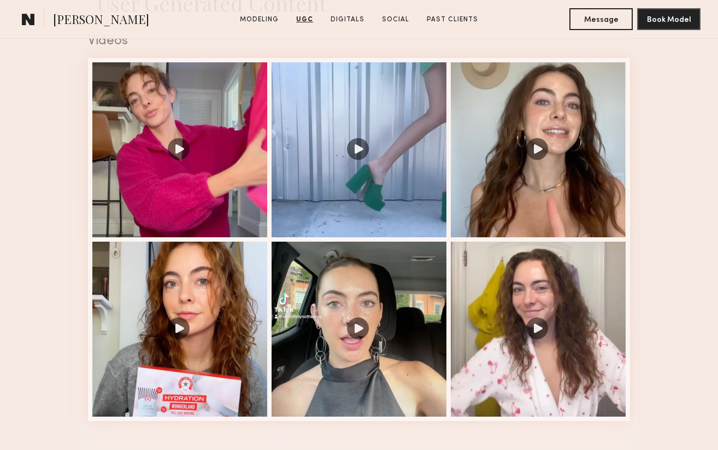
scroll to position [1854, 0]
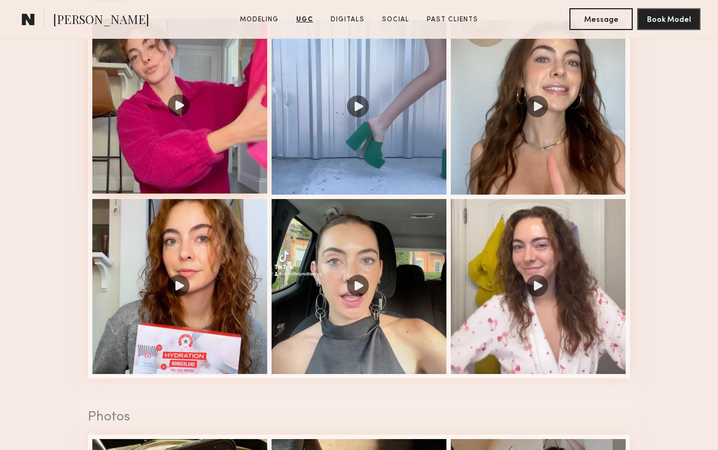
click at [183, 116] on div at bounding box center [179, 106] width 175 height 175
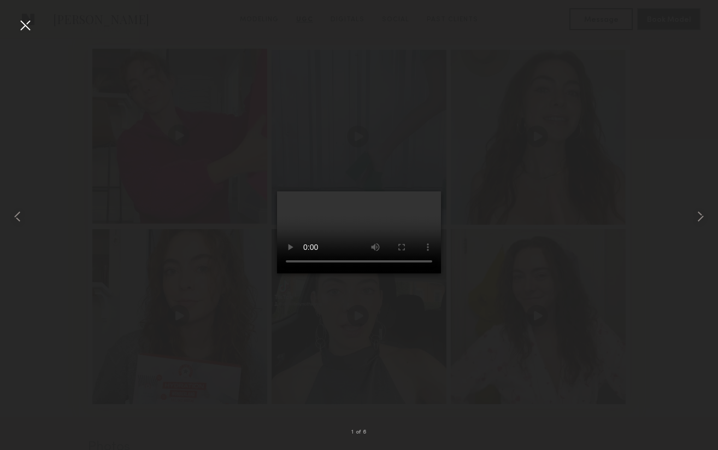
scroll to position [1822, 0]
click at [23, 27] on div at bounding box center [24, 24] width 17 height 17
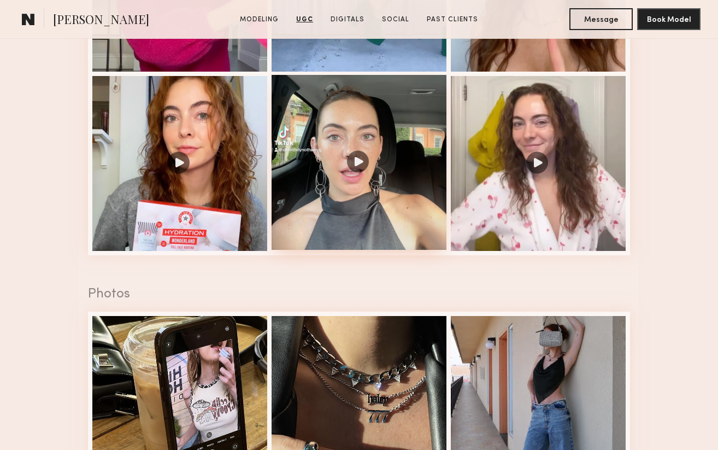
scroll to position [2035, 0]
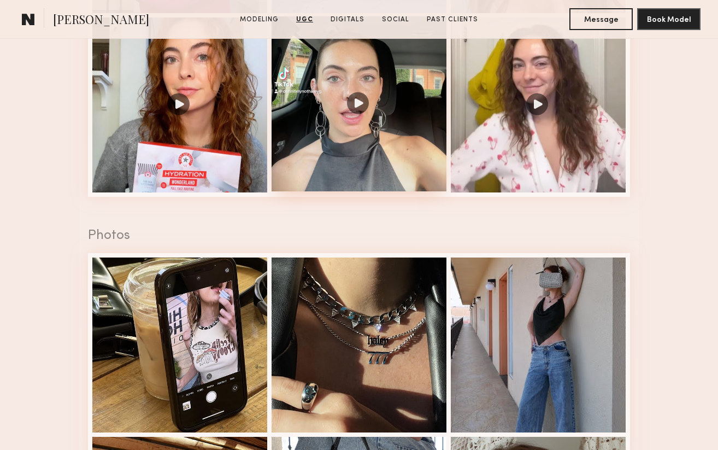
click at [358, 106] on div at bounding box center [359, 103] width 175 height 175
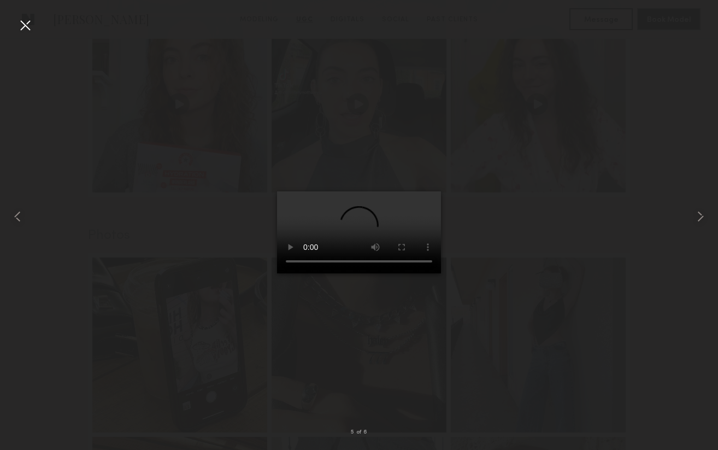
click at [25, 33] on div at bounding box center [24, 24] width 17 height 17
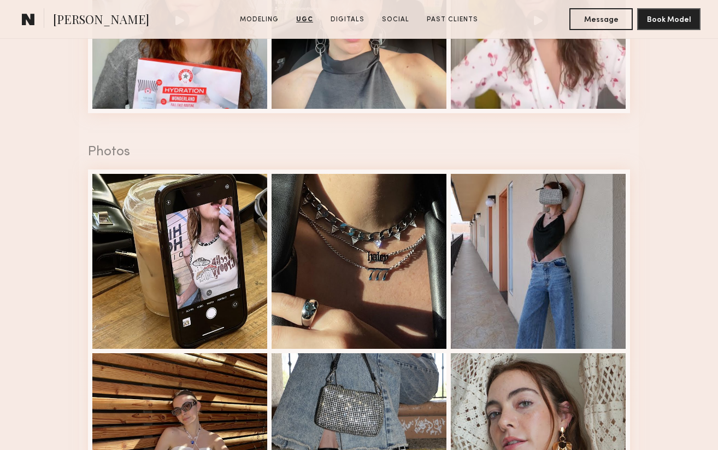
scroll to position [2264, 0]
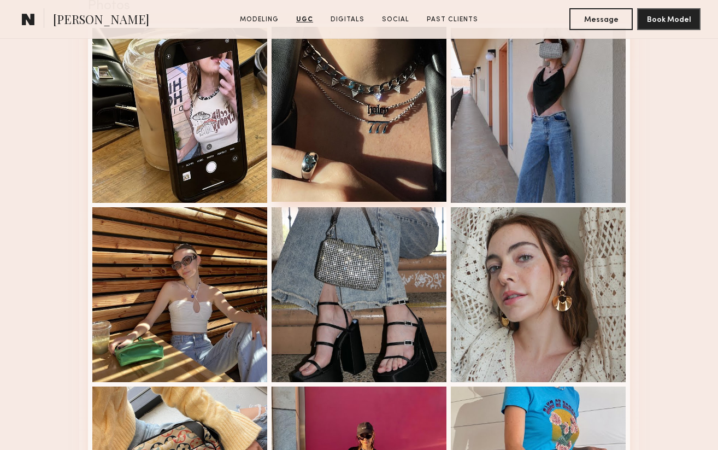
click at [350, 137] on div at bounding box center [359, 114] width 175 height 175
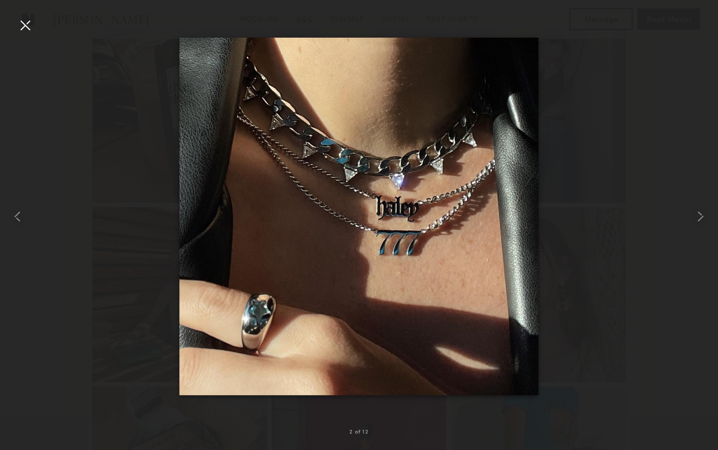
click at [26, 22] on div at bounding box center [24, 24] width 17 height 17
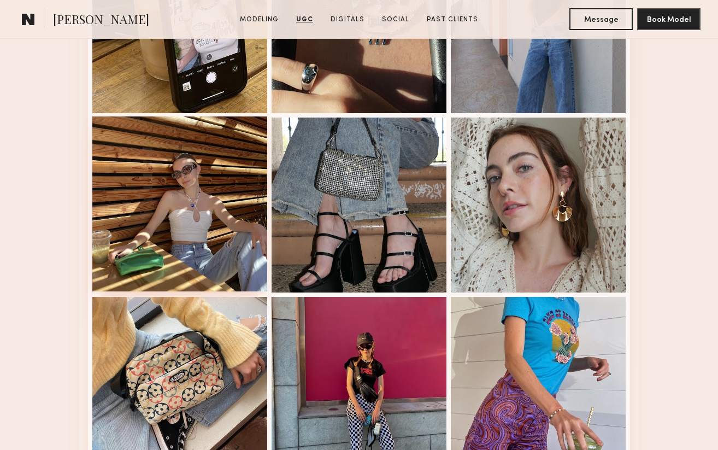
scroll to position [2267, 0]
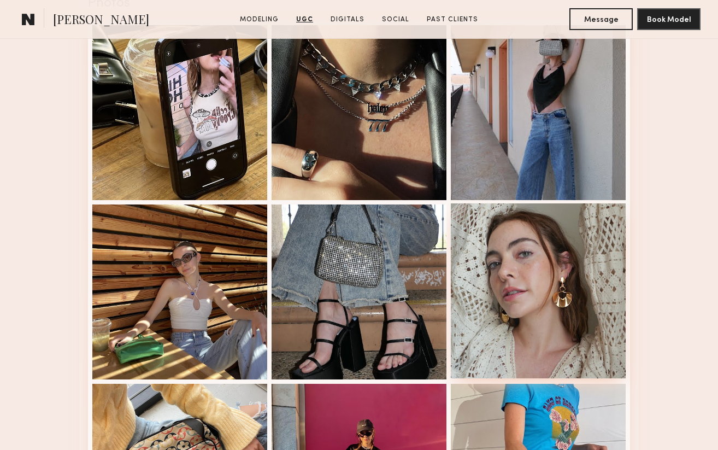
click at [580, 299] on div at bounding box center [538, 290] width 175 height 175
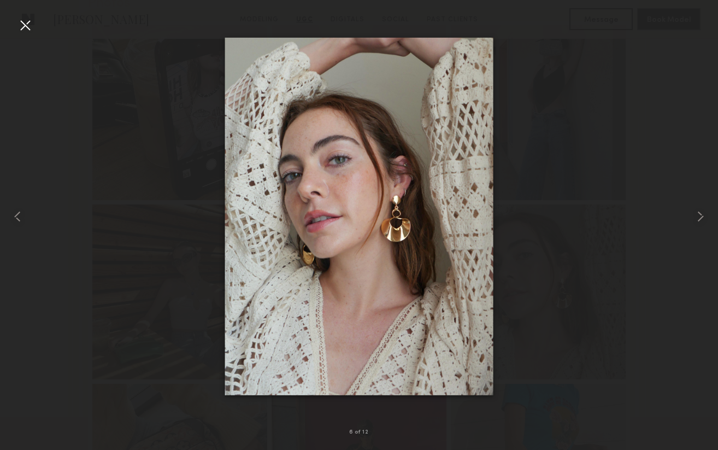
click at [21, 24] on div at bounding box center [24, 24] width 17 height 17
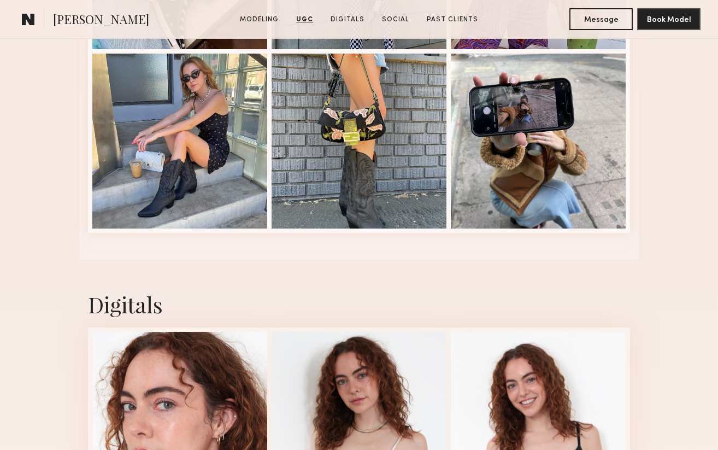
scroll to position [2792, 0]
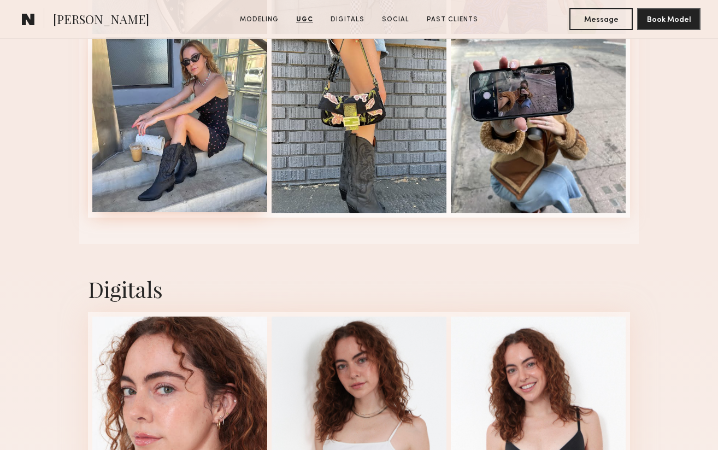
click at [169, 180] on div at bounding box center [179, 124] width 175 height 175
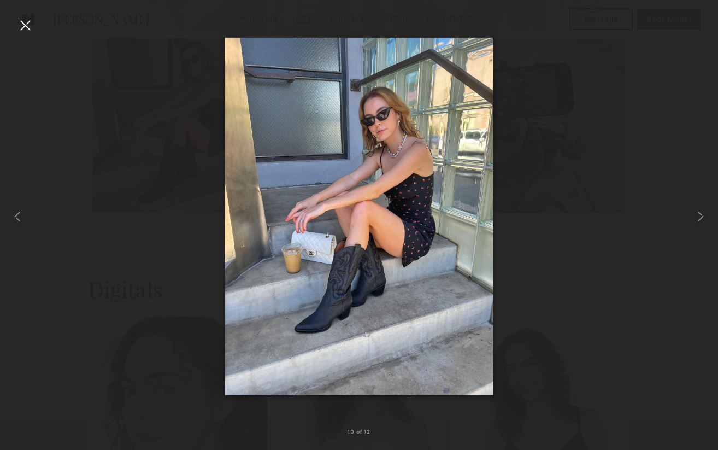
click at [31, 23] on div at bounding box center [24, 24] width 17 height 17
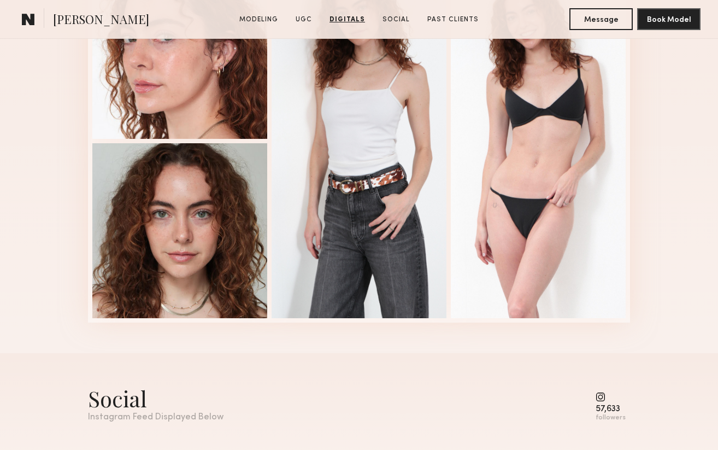
scroll to position [3155, 0]
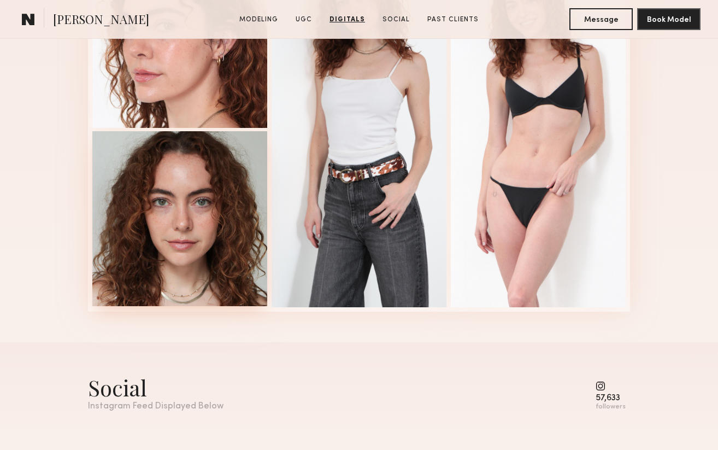
click at [222, 220] on div at bounding box center [179, 218] width 175 height 175
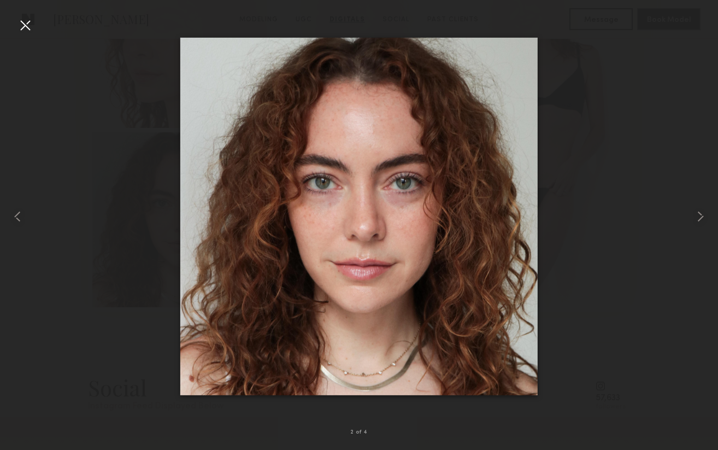
click at [24, 27] on div at bounding box center [24, 24] width 17 height 17
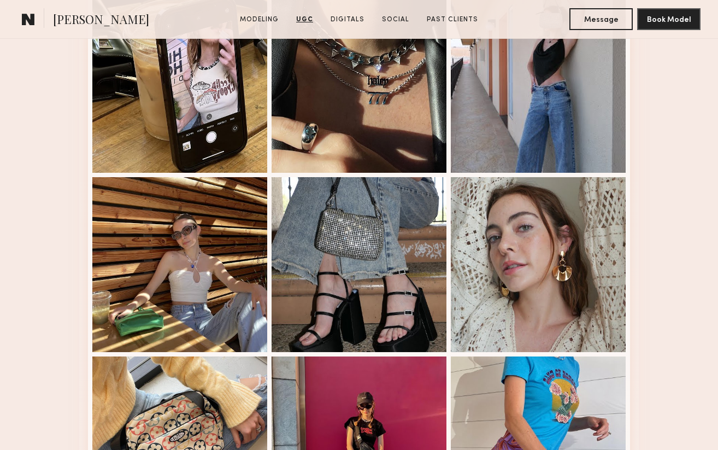
scroll to position [2286, 0]
